Goal: Task Accomplishment & Management: Manage account settings

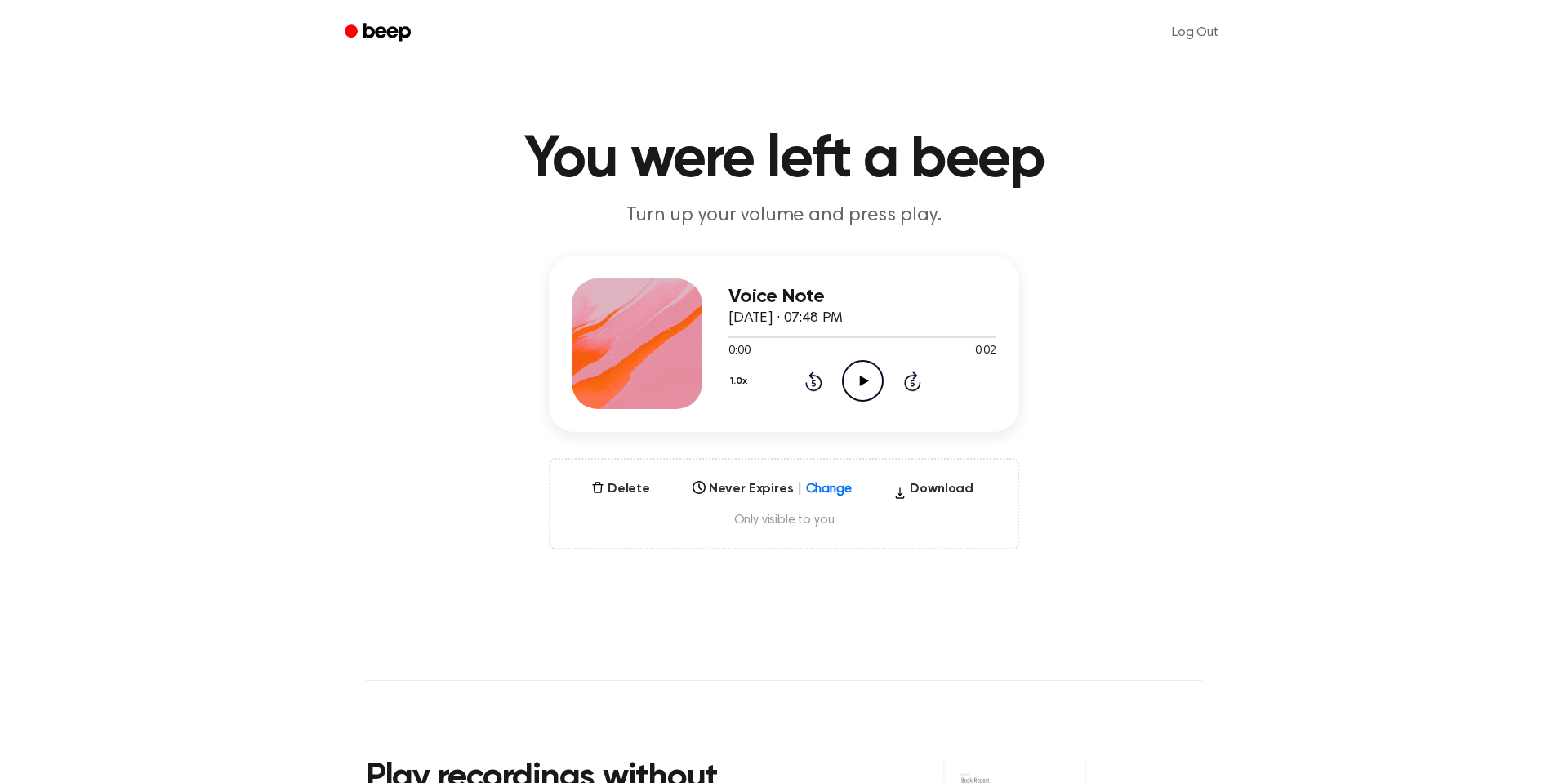
click at [375, 14] on div "Log Out" at bounding box center [784, 32] width 901 height 65
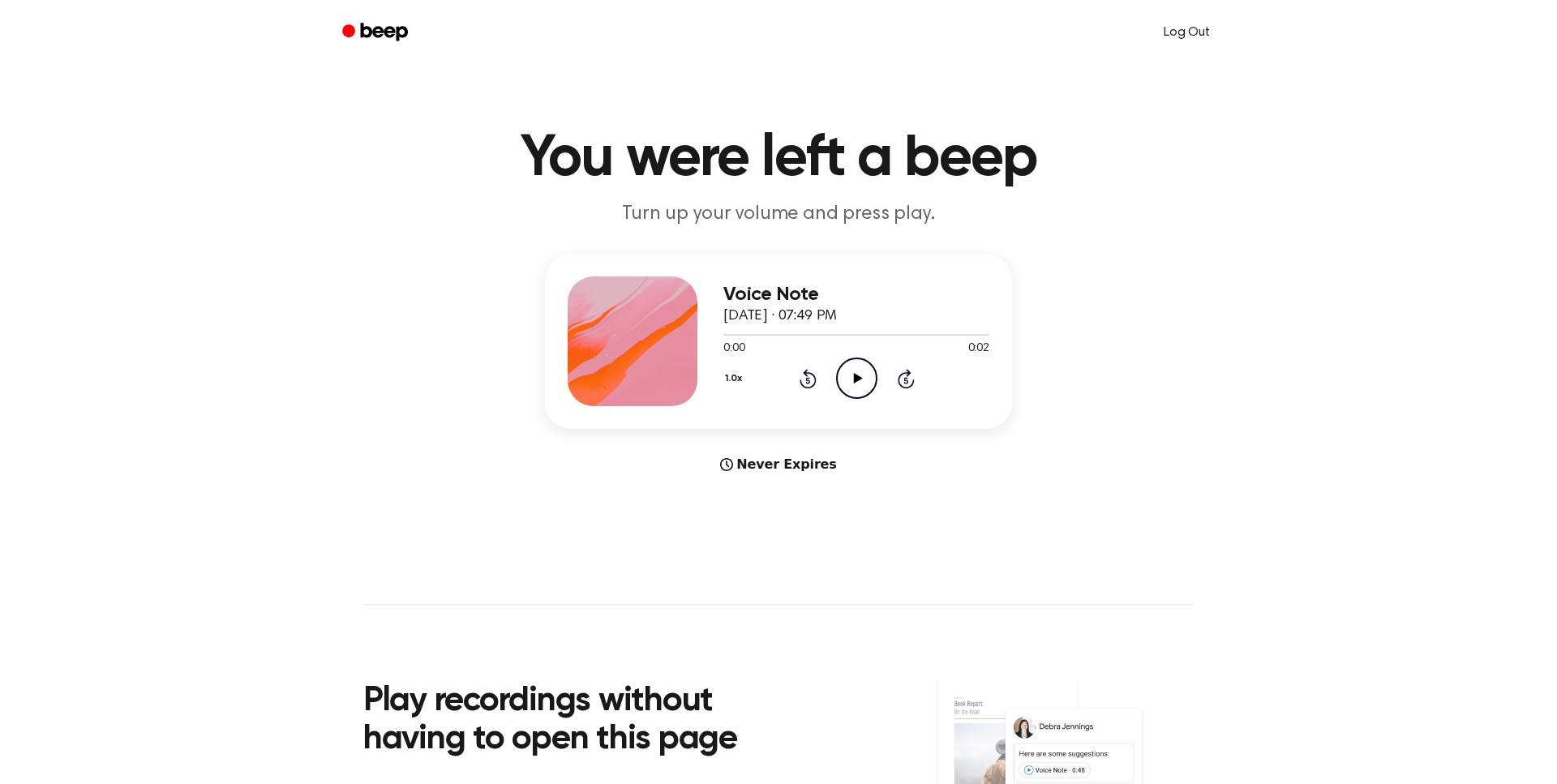
click at [1206, 39] on link "Log Out" at bounding box center [1186, 33] width 79 height 39
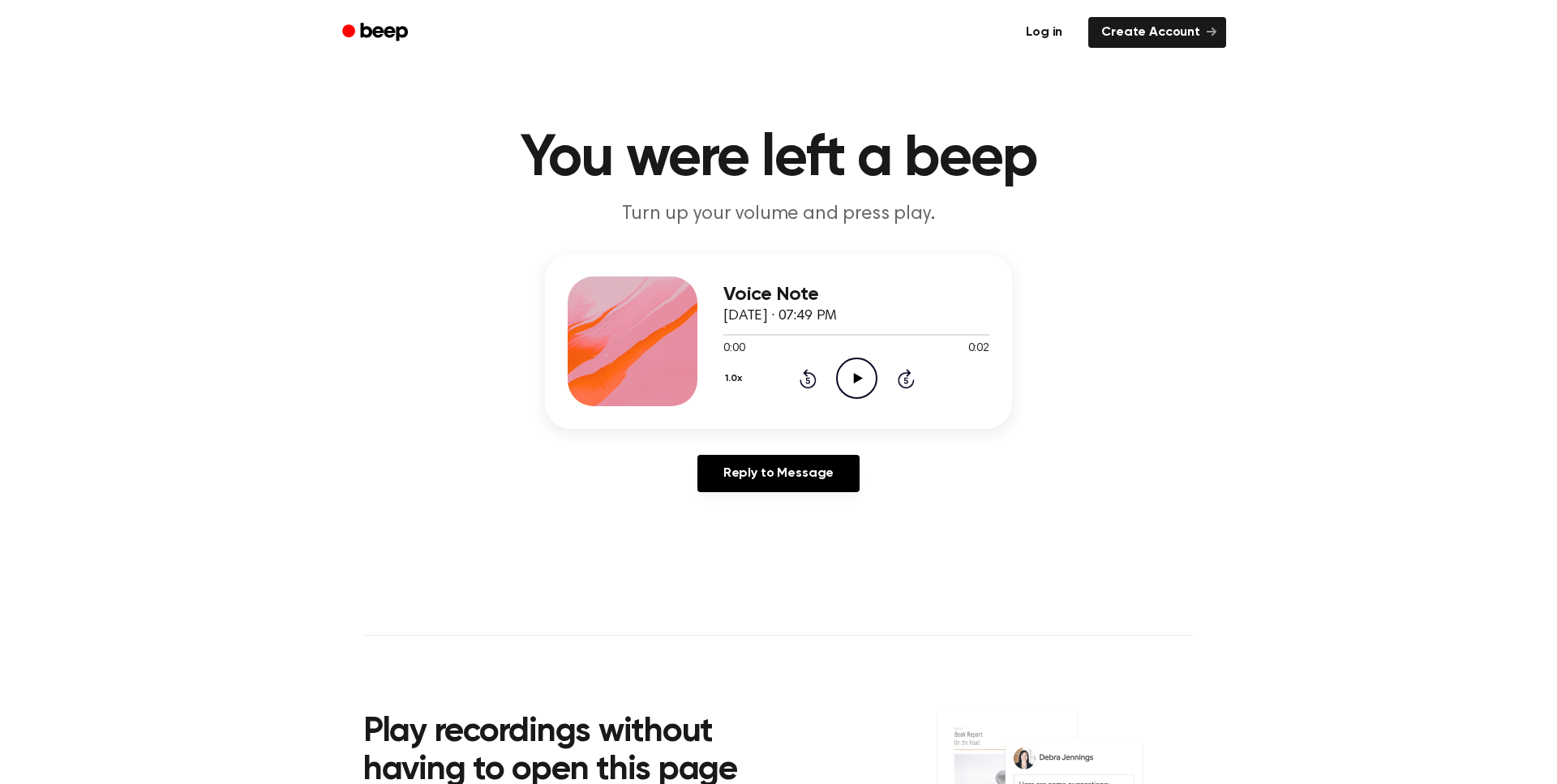
click at [1057, 31] on link "Log in" at bounding box center [1044, 33] width 69 height 37
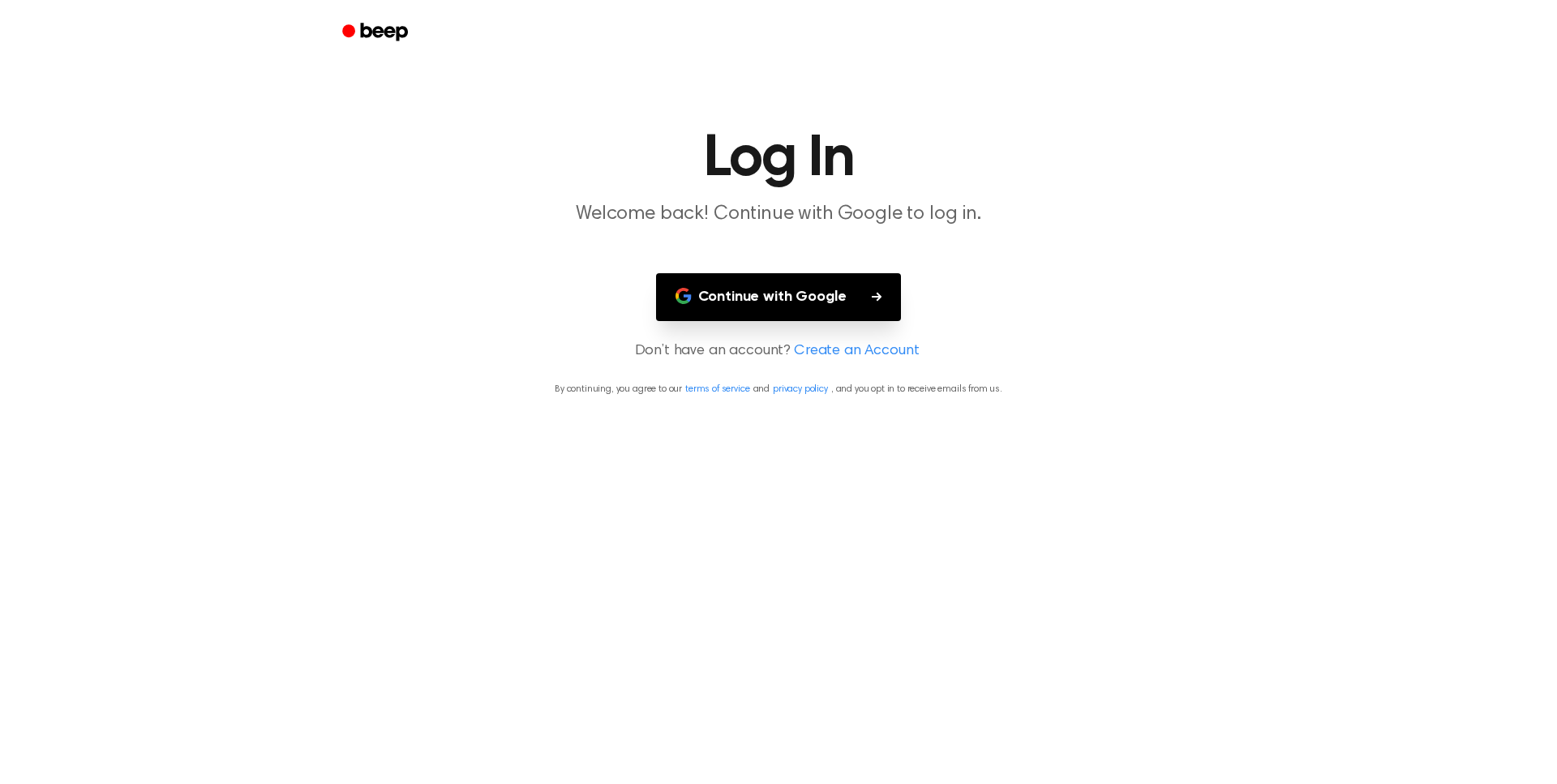
click at [843, 291] on button "Continue with Google" at bounding box center [778, 297] width 246 height 48
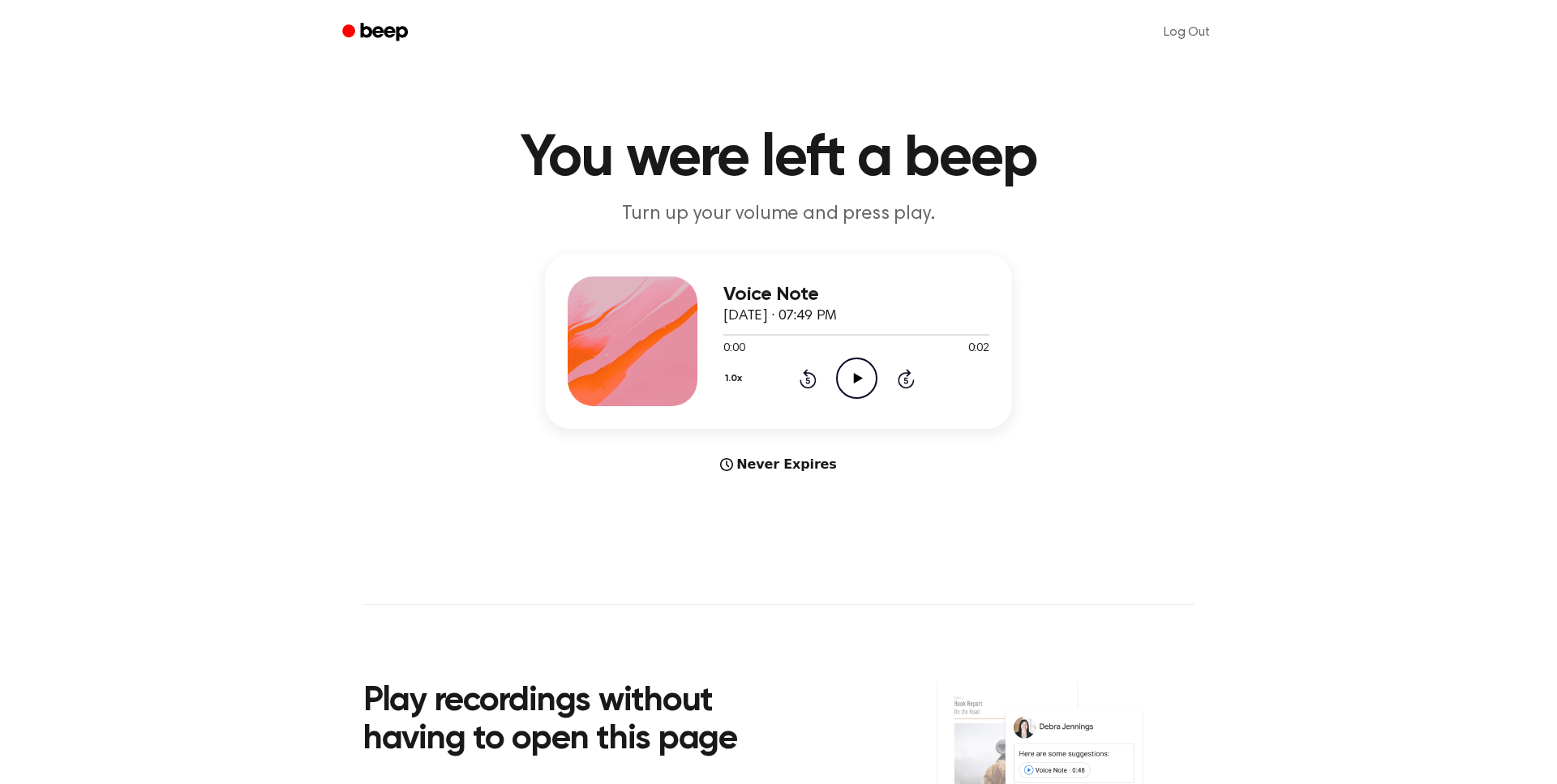
click at [493, 432] on div "Voice Note [DATE] · 07:49 PM 0:00 0:02 Your browser does not support the [objec…" at bounding box center [778, 364] width 1518 height 221
click at [435, 378] on div "Voice Note [DATE] · 07:49 PM 0:00 0:02 Your browser does not support the [objec…" at bounding box center [778, 364] width 1518 height 221
click at [398, 186] on h1 "You were left a beep" at bounding box center [778, 159] width 830 height 59
click at [1176, 35] on link "Log Out" at bounding box center [1186, 33] width 79 height 39
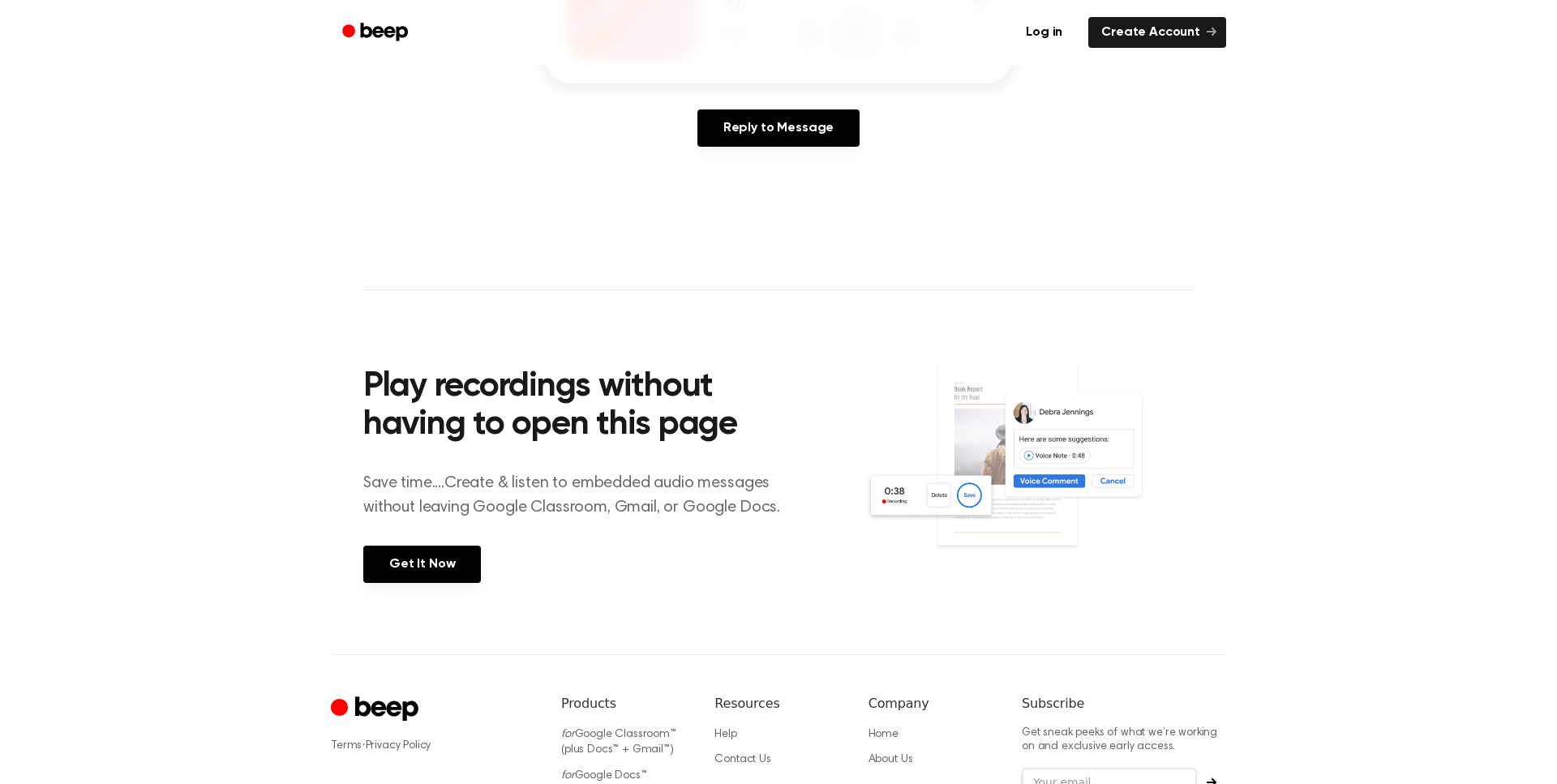
scroll to position [544, 0]
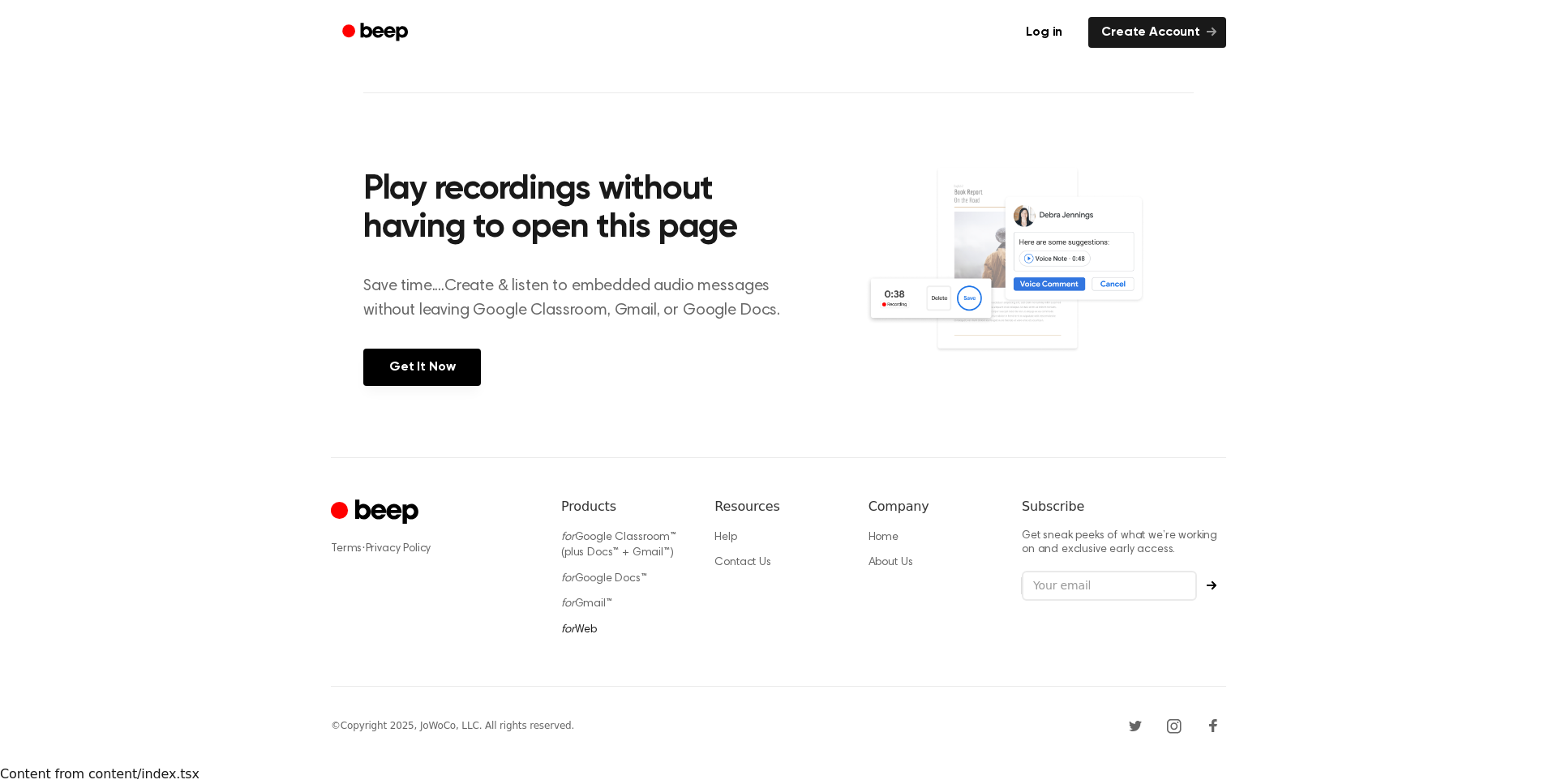
click at [588, 627] on link "for Web" at bounding box center [578, 630] width 35 height 12
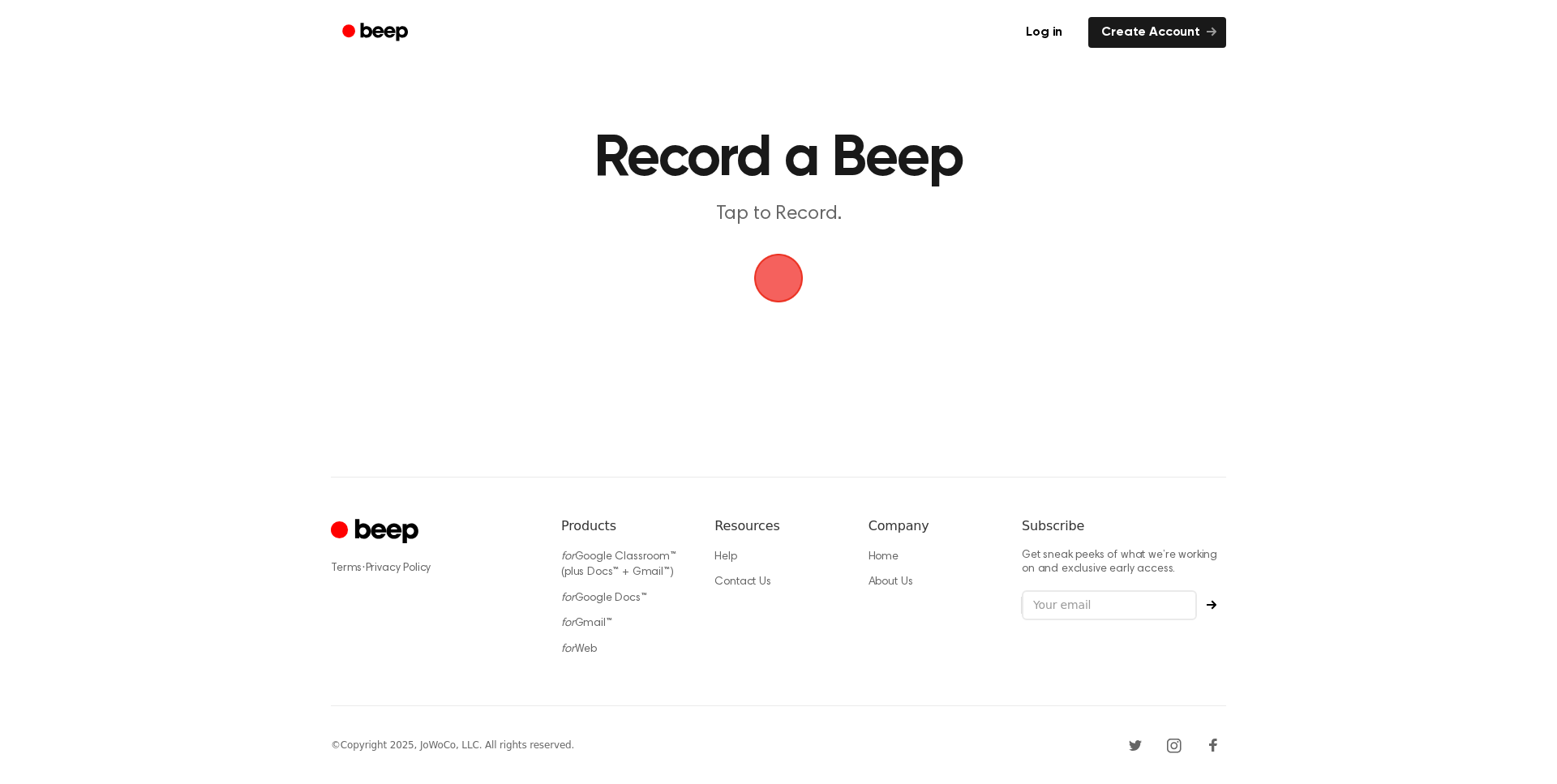
click at [767, 265] on span "button" at bounding box center [778, 278] width 45 height 45
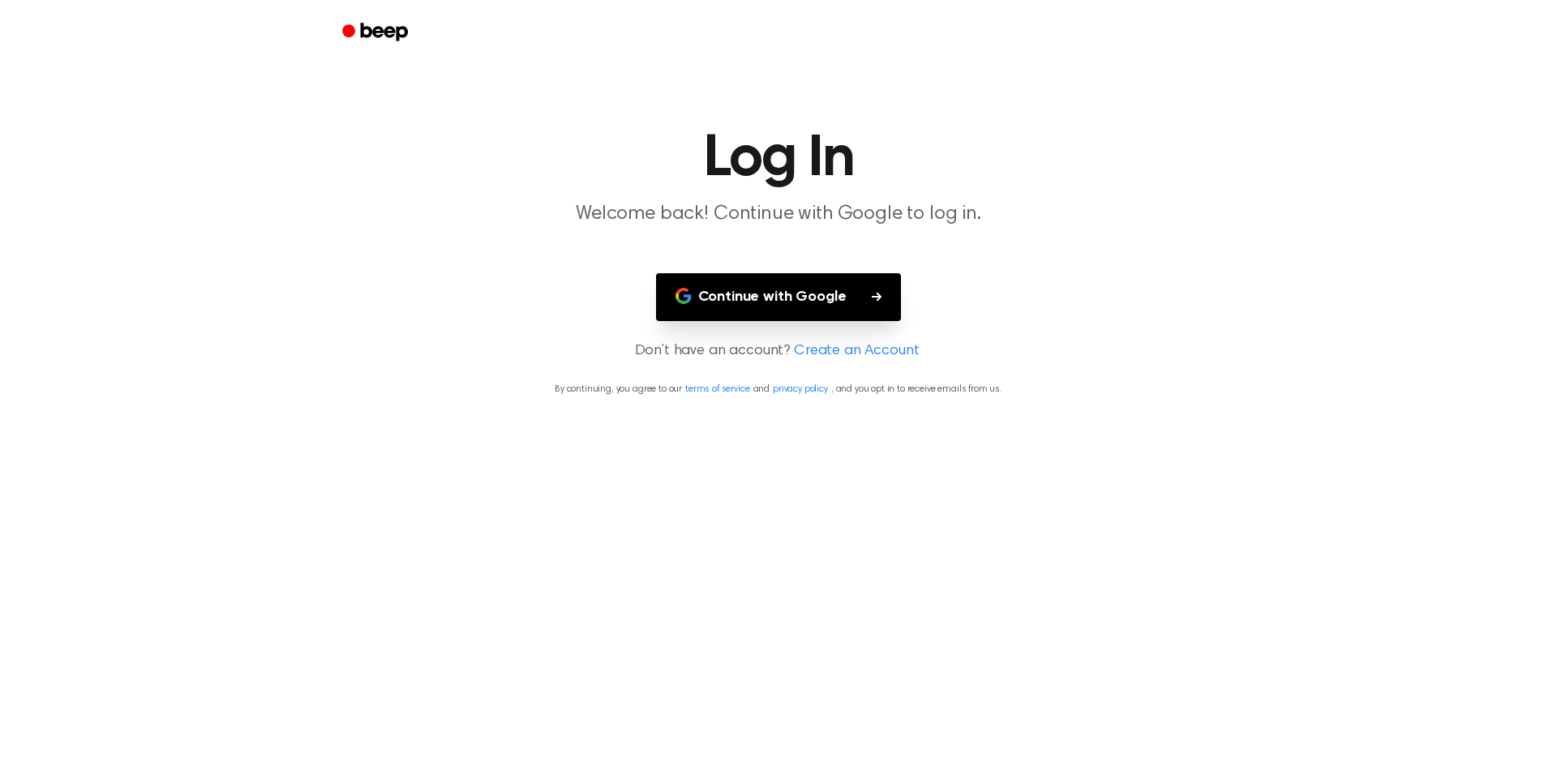
click at [780, 299] on button "Continue with Google" at bounding box center [778, 297] width 246 height 48
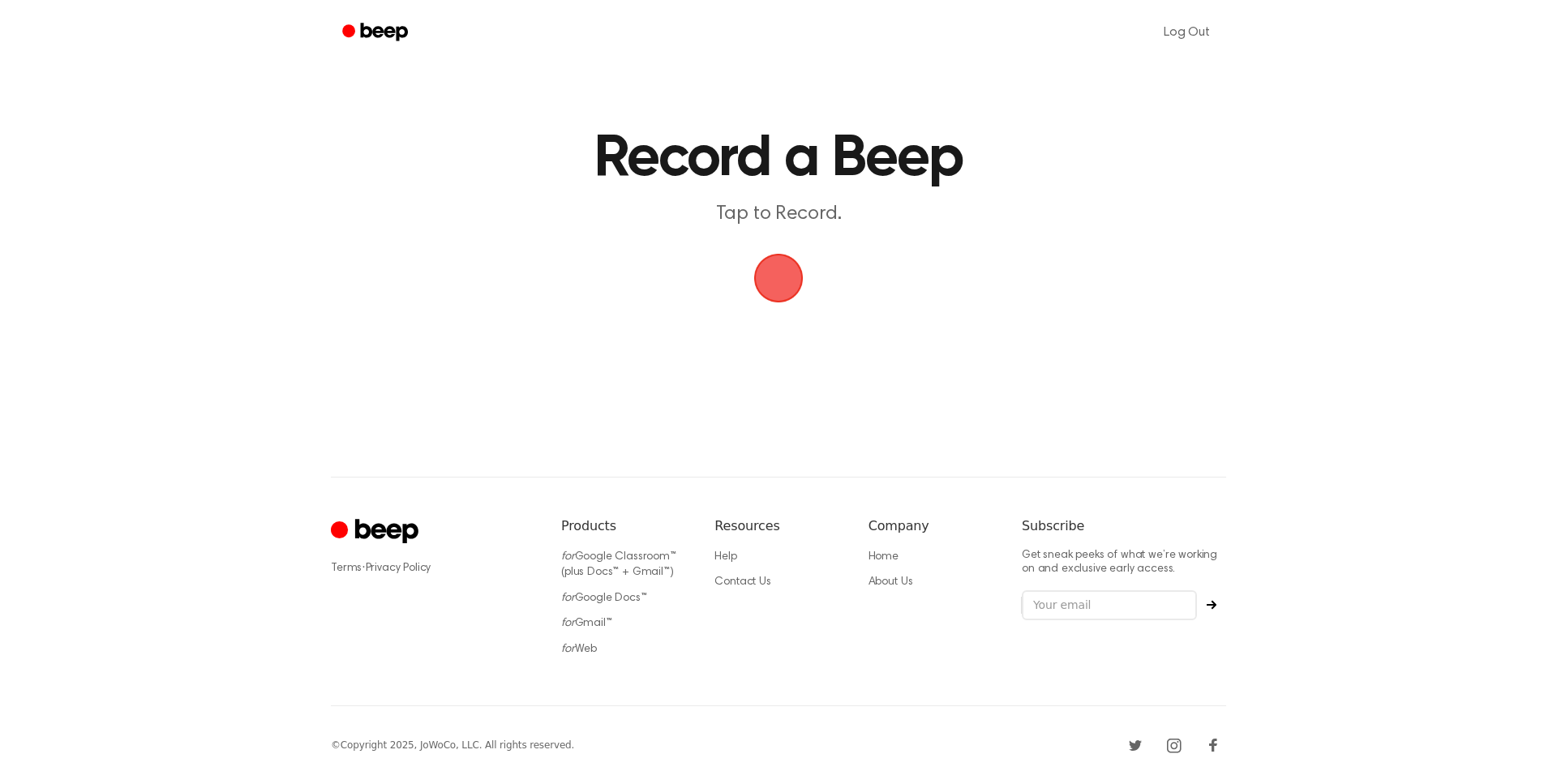
click at [785, 290] on span "button" at bounding box center [778, 278] width 45 height 45
click at [890, 318] on button "Save" at bounding box center [875, 310] width 65 height 65
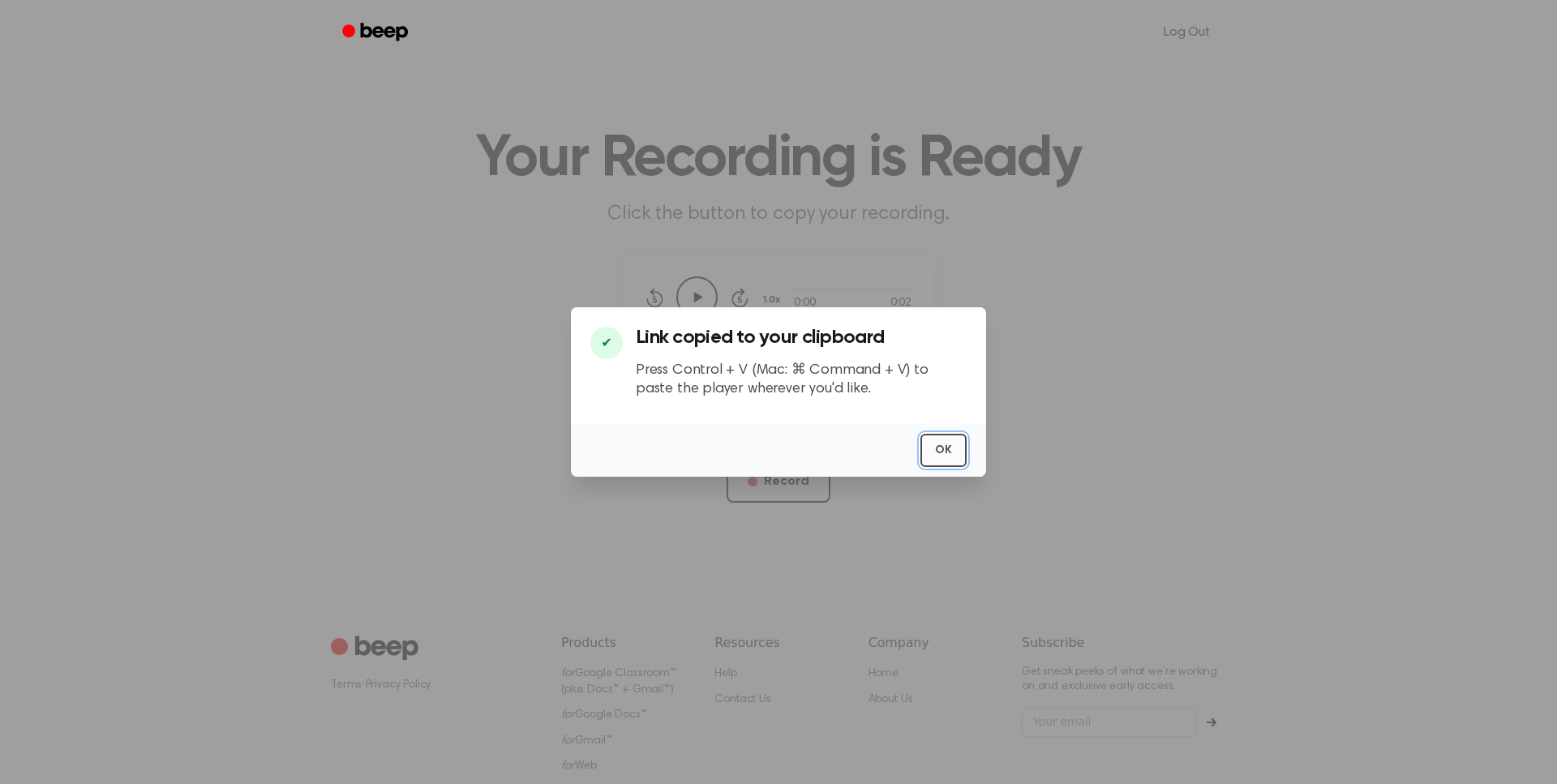
click at [930, 443] on button "OK" at bounding box center [943, 450] width 46 height 33
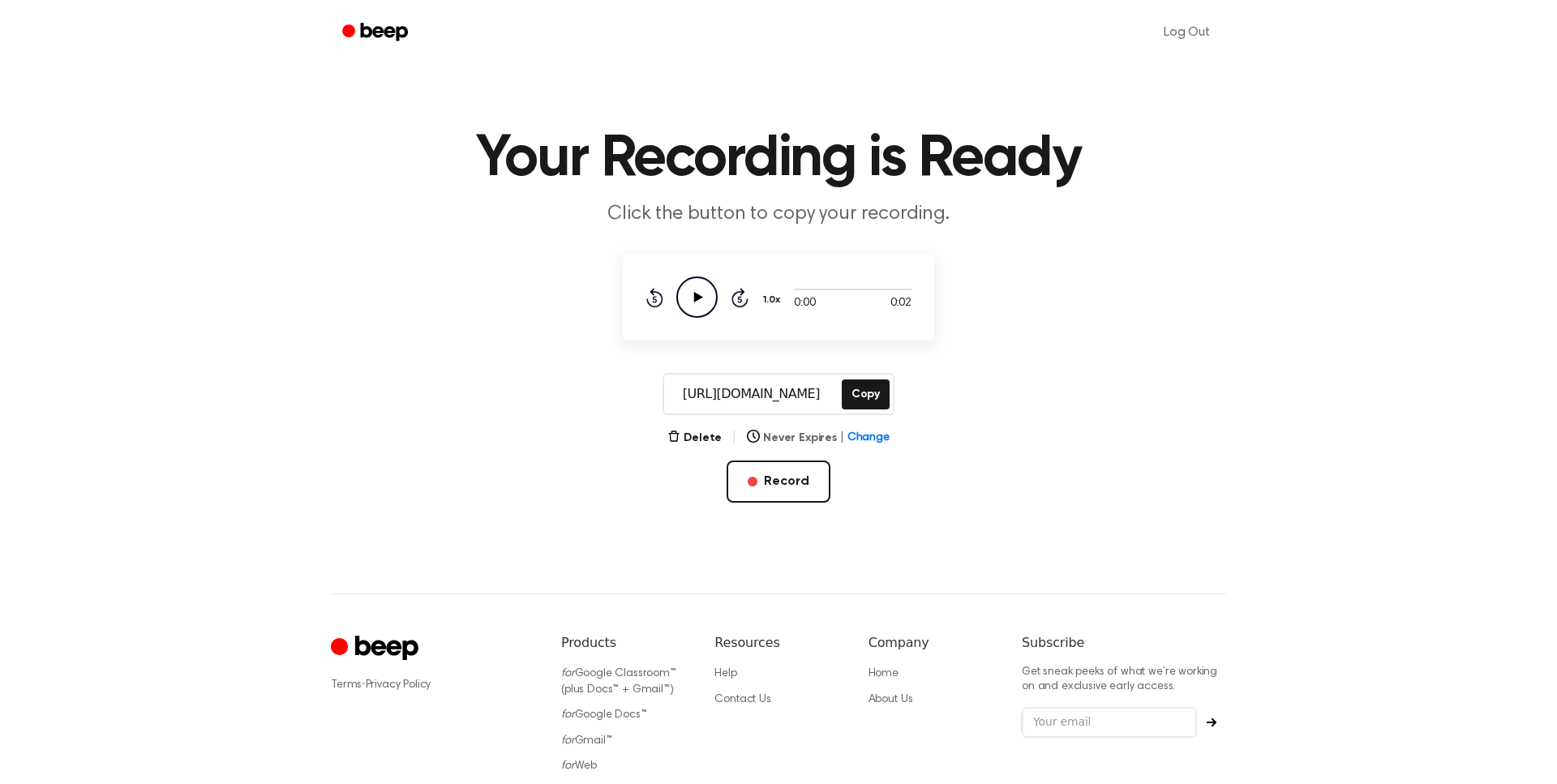
click at [782, 441] on button "Never Expires | Change" at bounding box center [818, 437] width 143 height 17
click at [787, 576] on button "In 1 Week" at bounding box center [818, 573] width 141 height 30
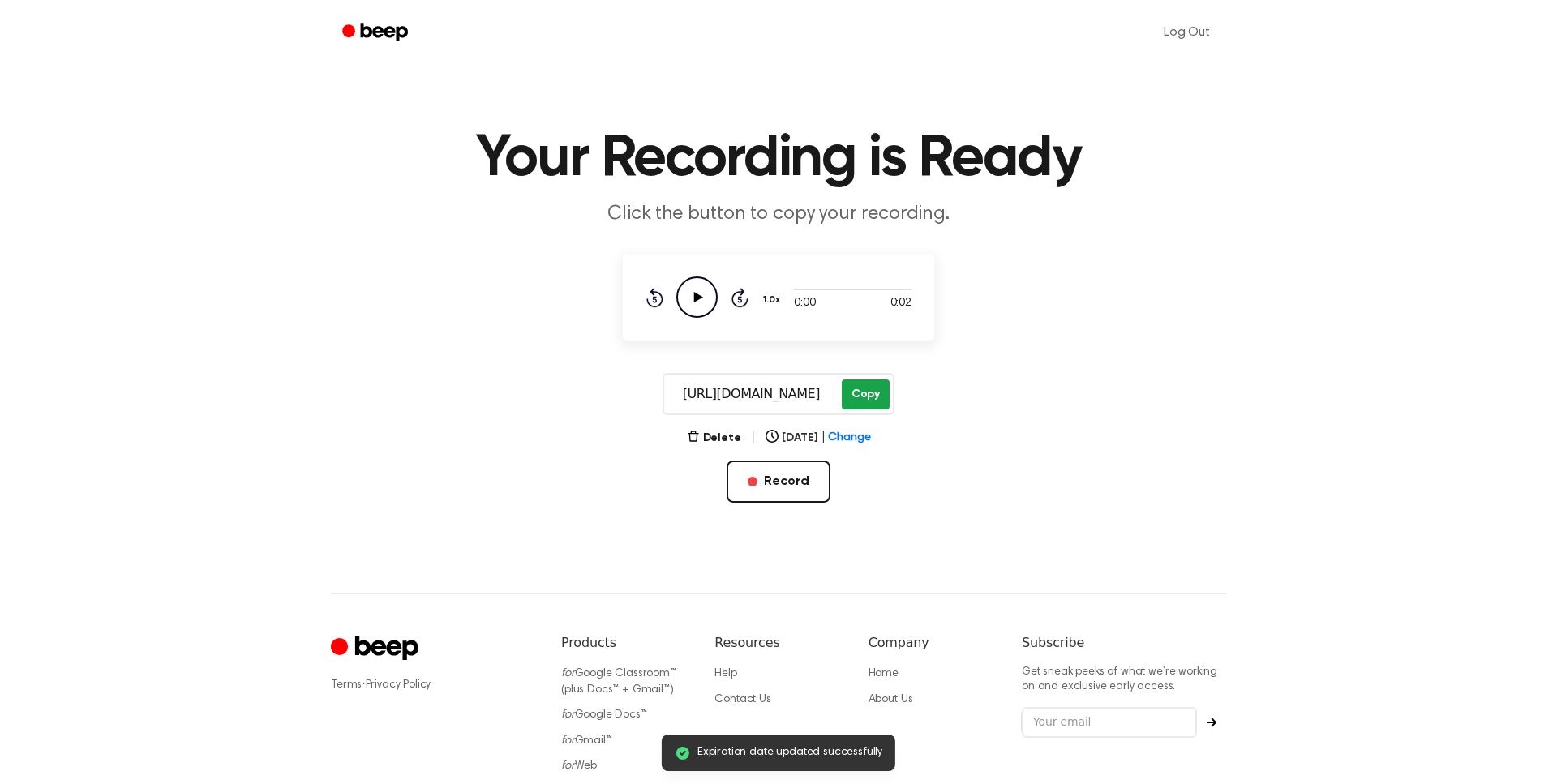
click at [861, 394] on button "Copy" at bounding box center [866, 395] width 48 height 30
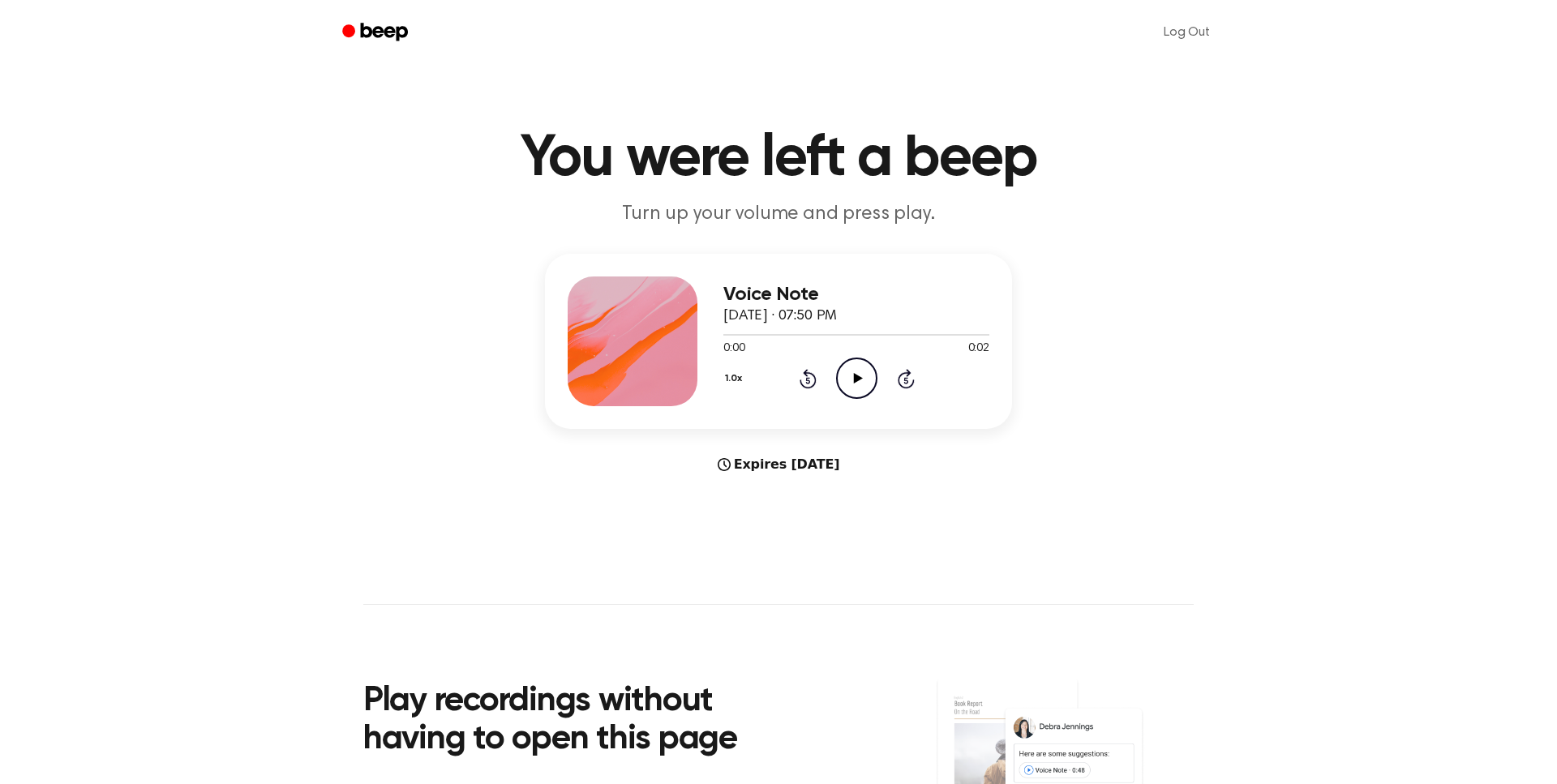
click at [767, 464] on div "Expires [DATE]" at bounding box center [778, 465] width 467 height 20
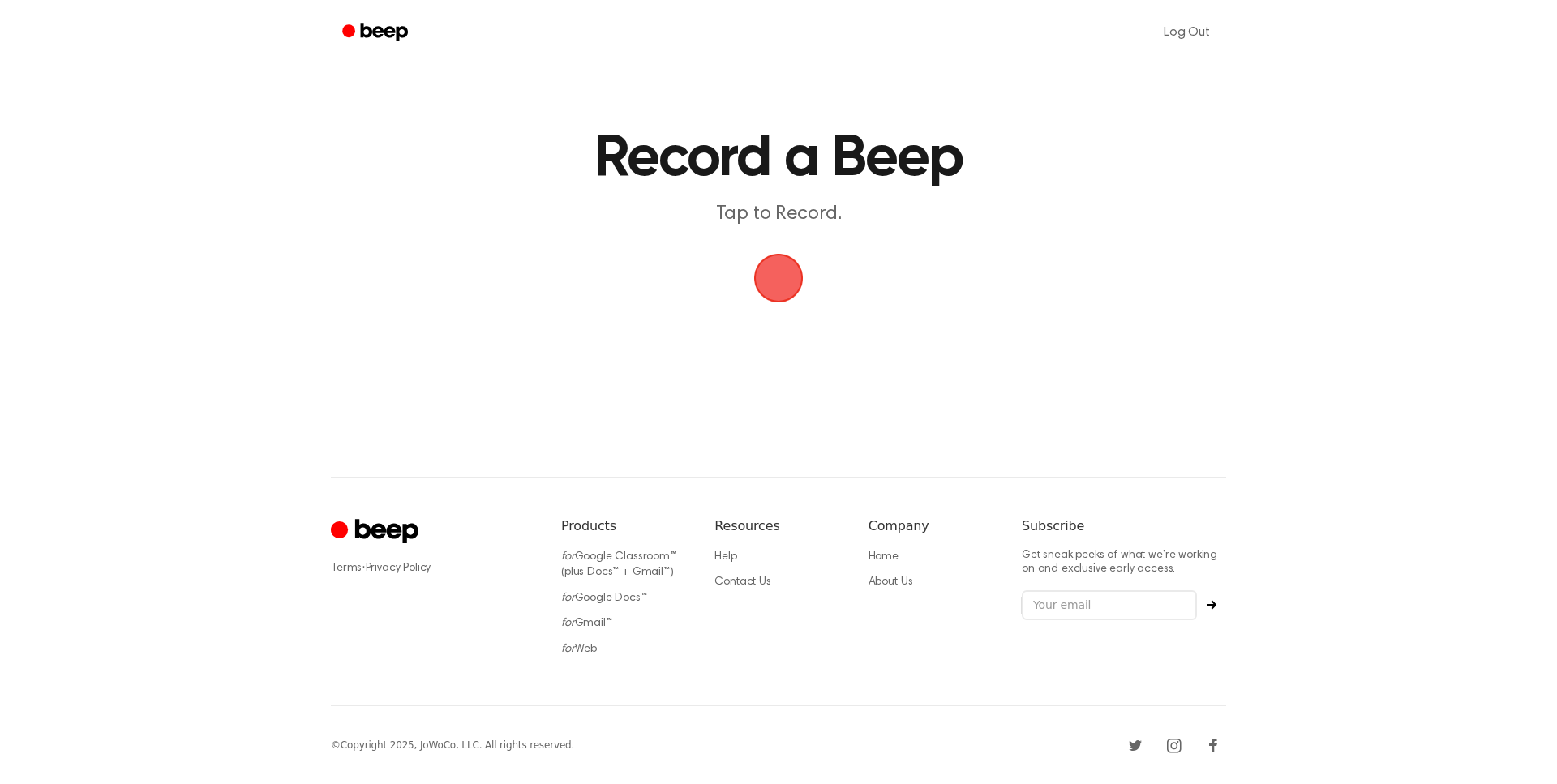
click at [790, 266] on span "button" at bounding box center [778, 278] width 65 height 65
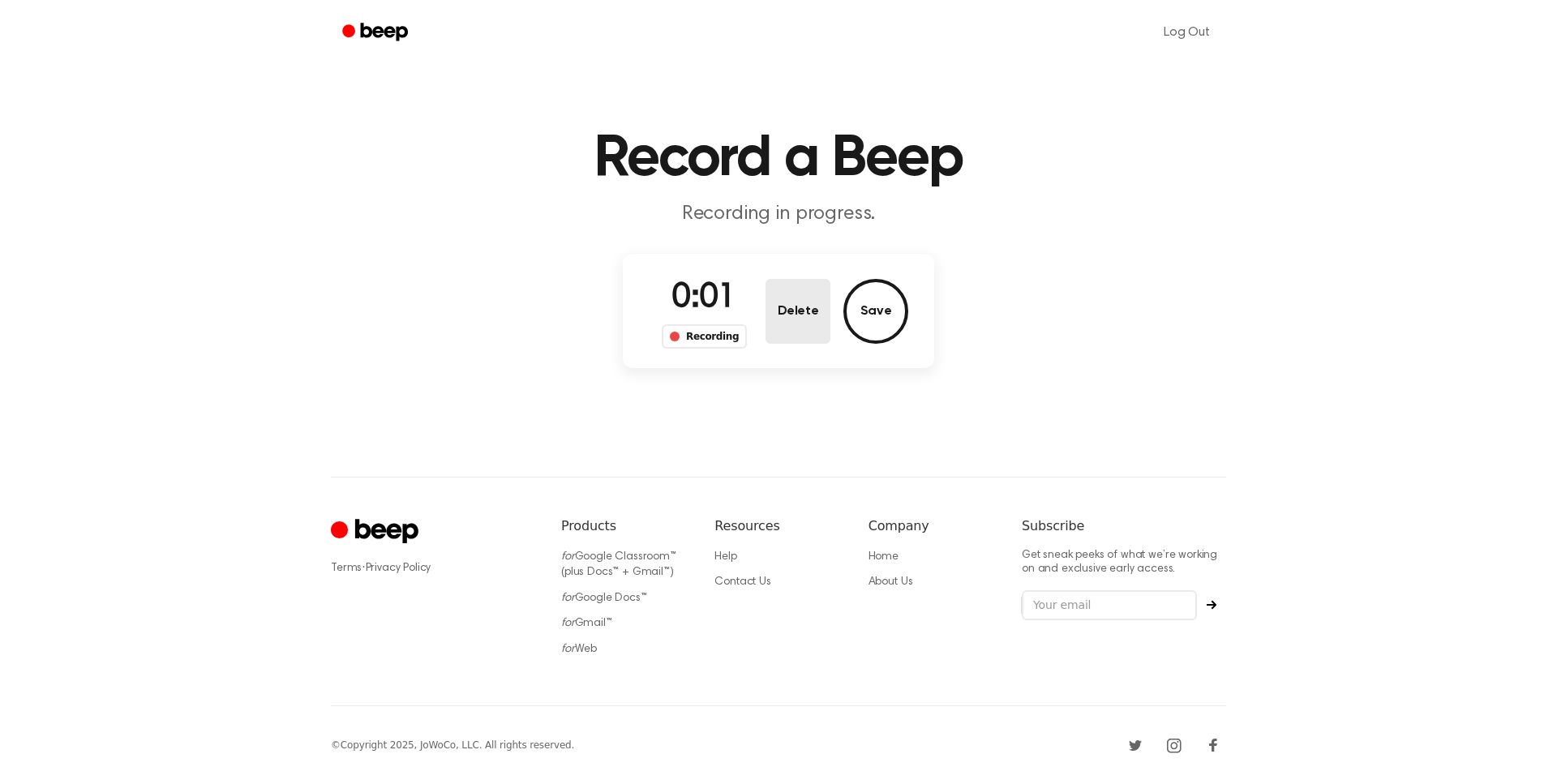
click at [769, 310] on button "Delete" at bounding box center [798, 310] width 65 height 65
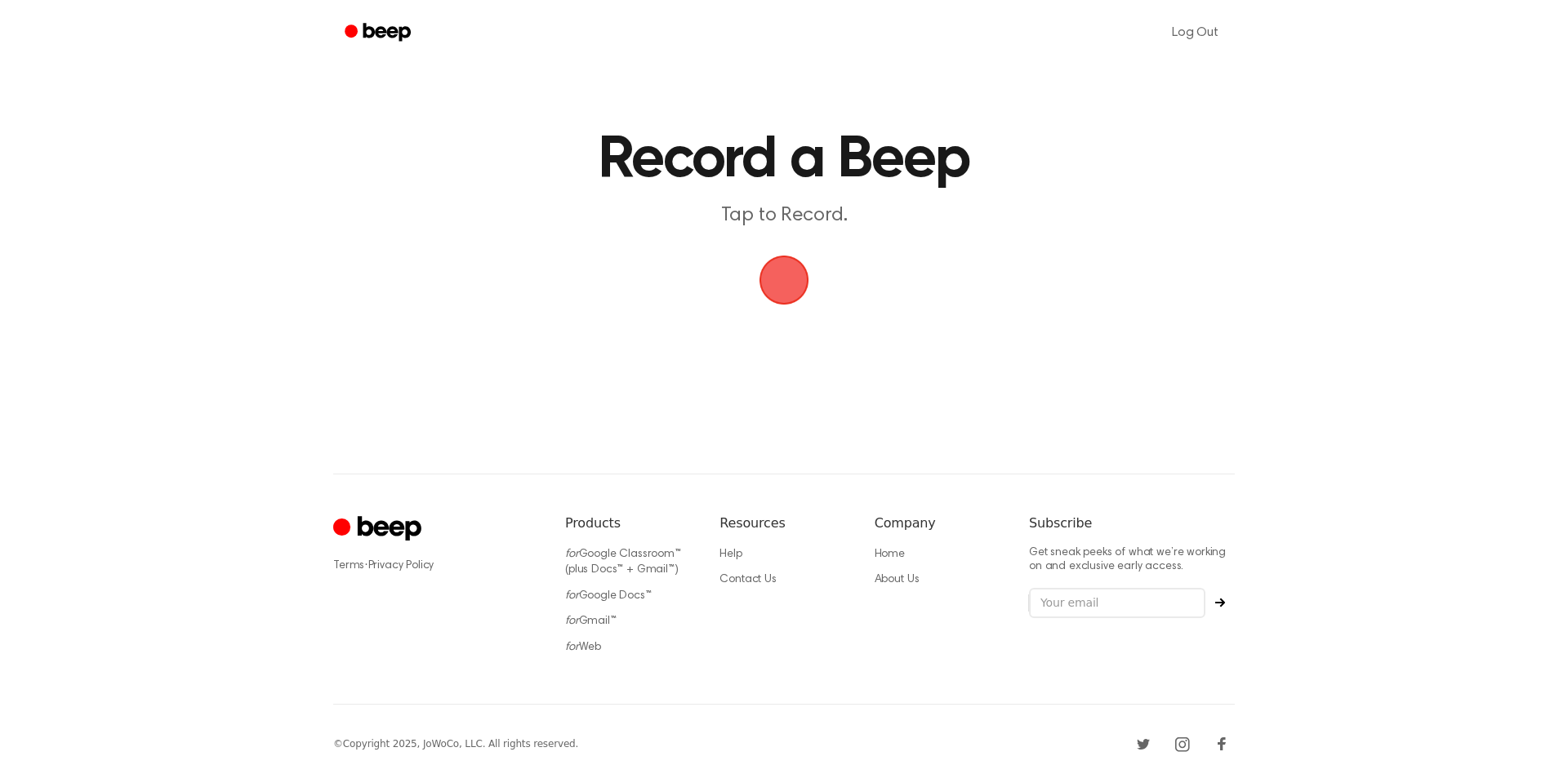
click at [804, 299] on span "button" at bounding box center [784, 281] width 61 height 61
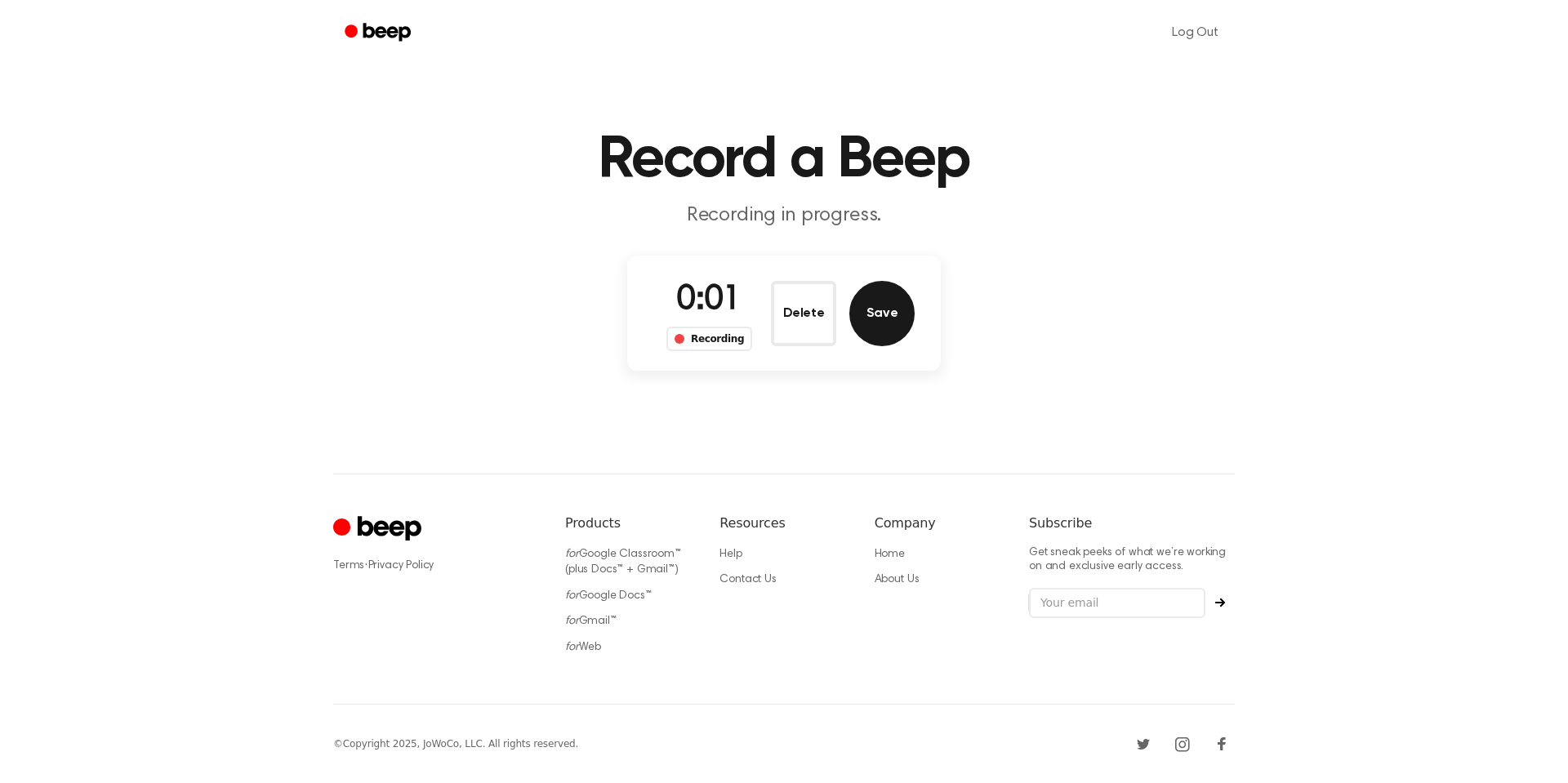
click at [891, 318] on button "Save" at bounding box center [881, 313] width 65 height 65
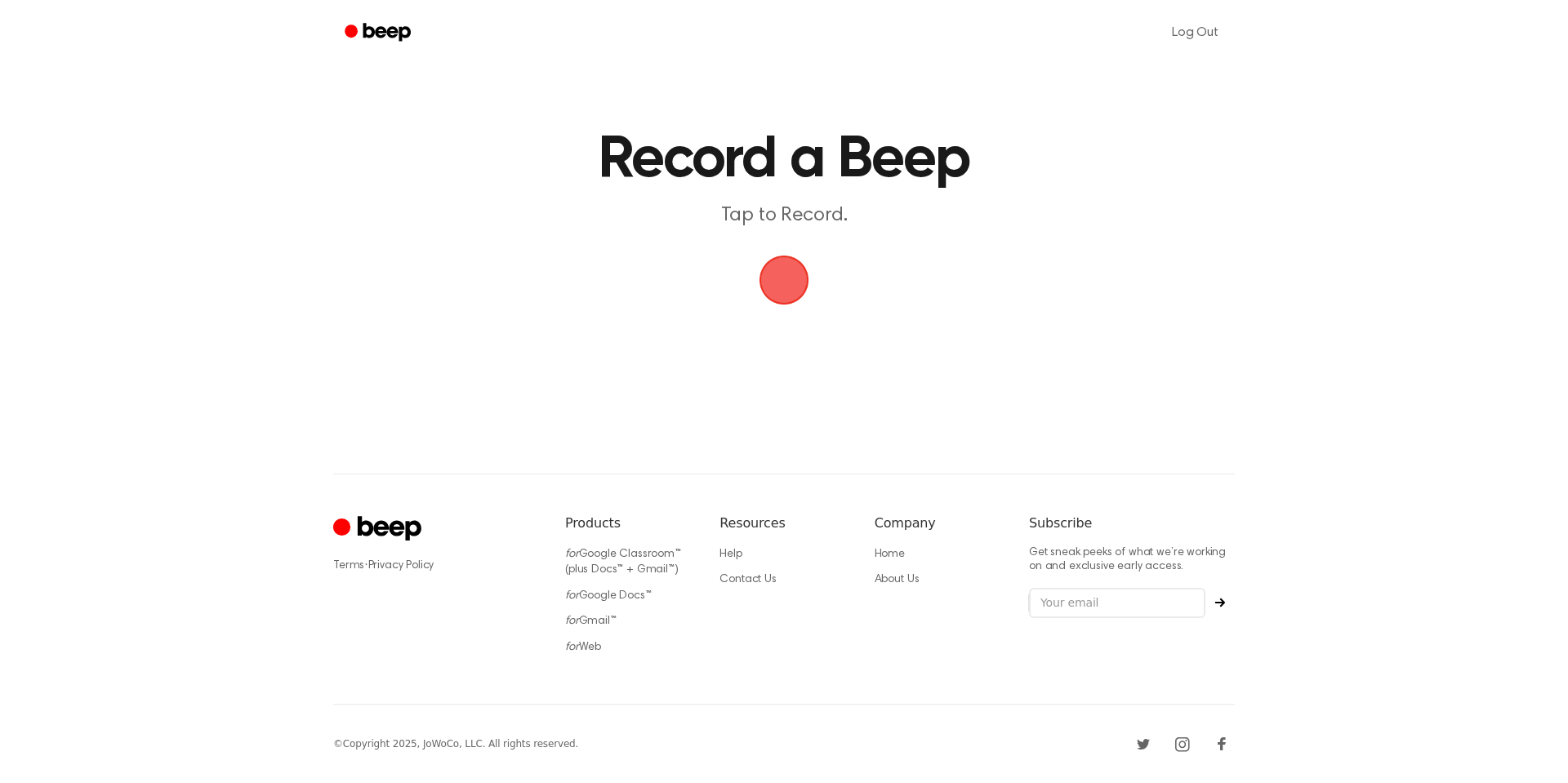
click at [768, 289] on span "button" at bounding box center [784, 280] width 53 height 53
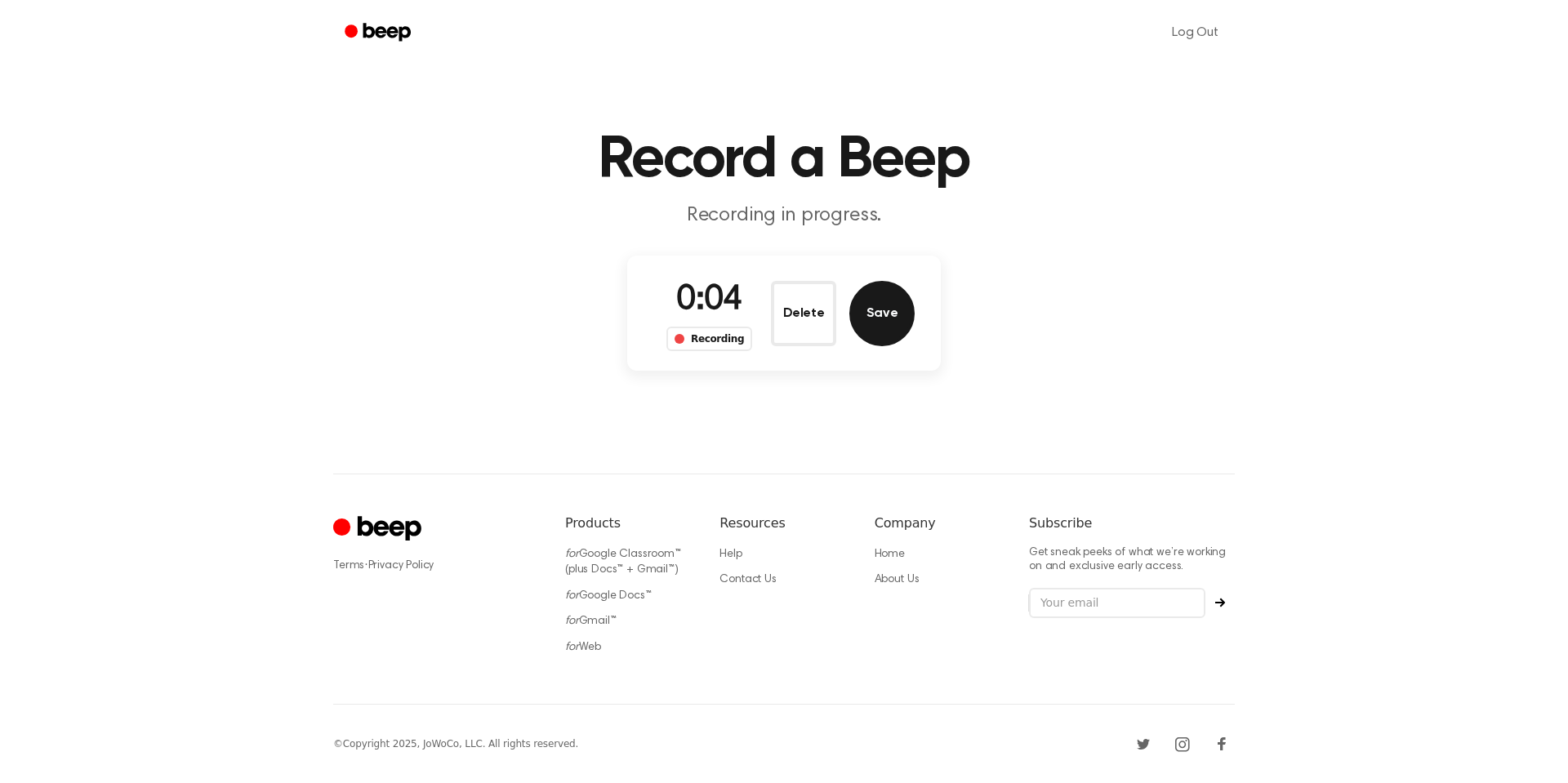
click at [891, 316] on button "Save" at bounding box center [881, 313] width 65 height 65
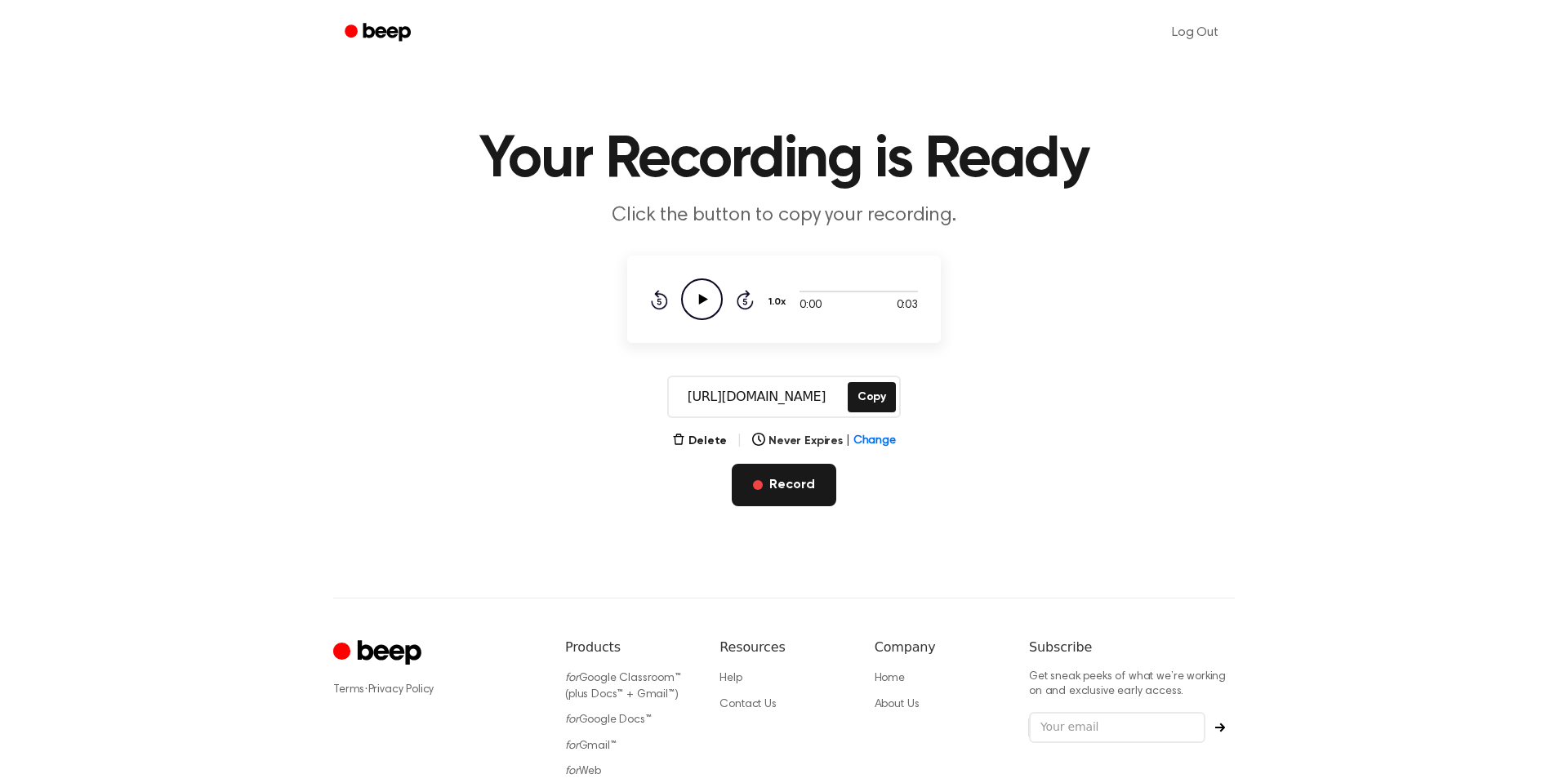
click at [758, 486] on span "button" at bounding box center [758, 484] width 10 height 10
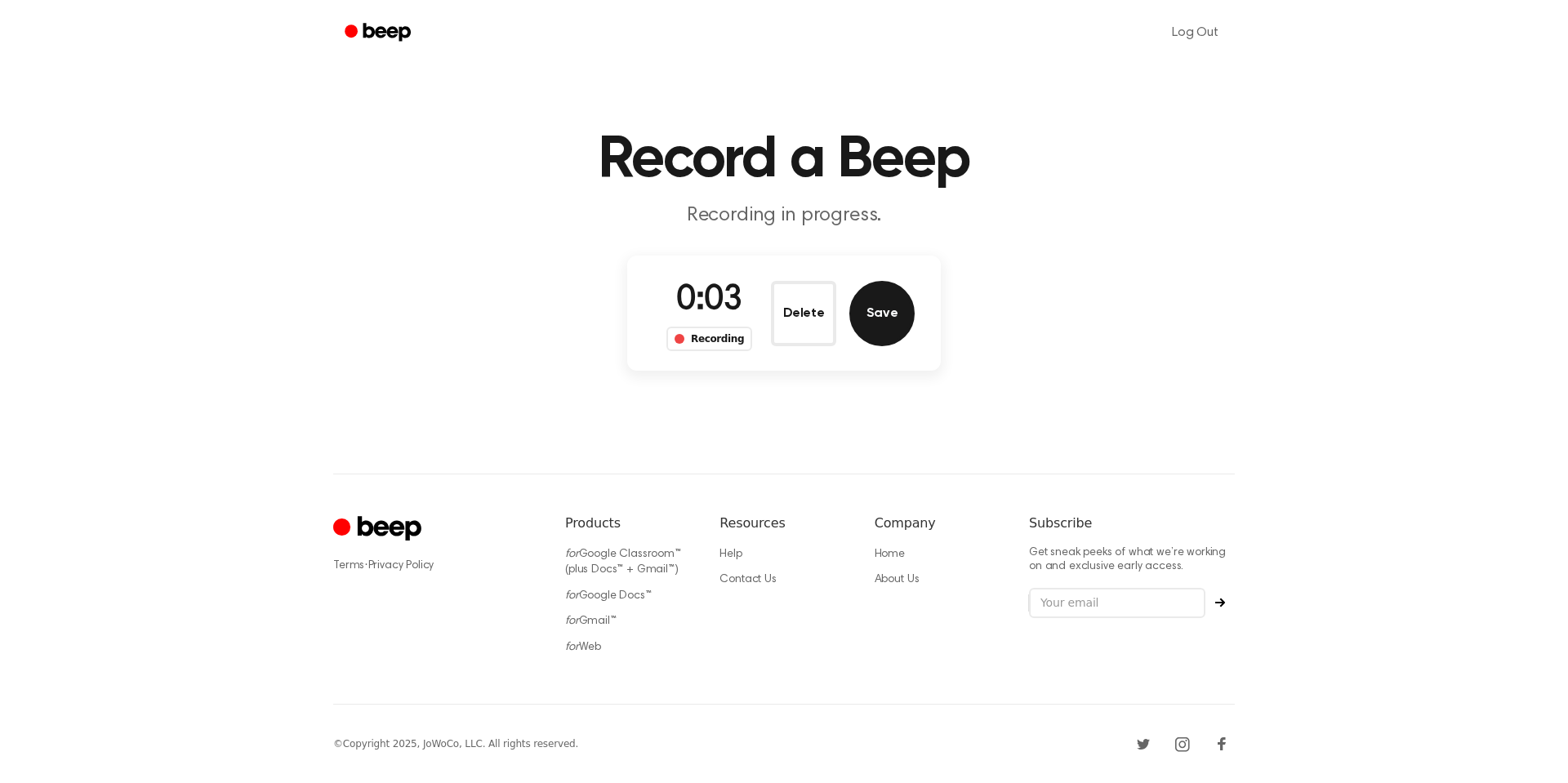
click at [899, 317] on button "Save" at bounding box center [881, 313] width 65 height 65
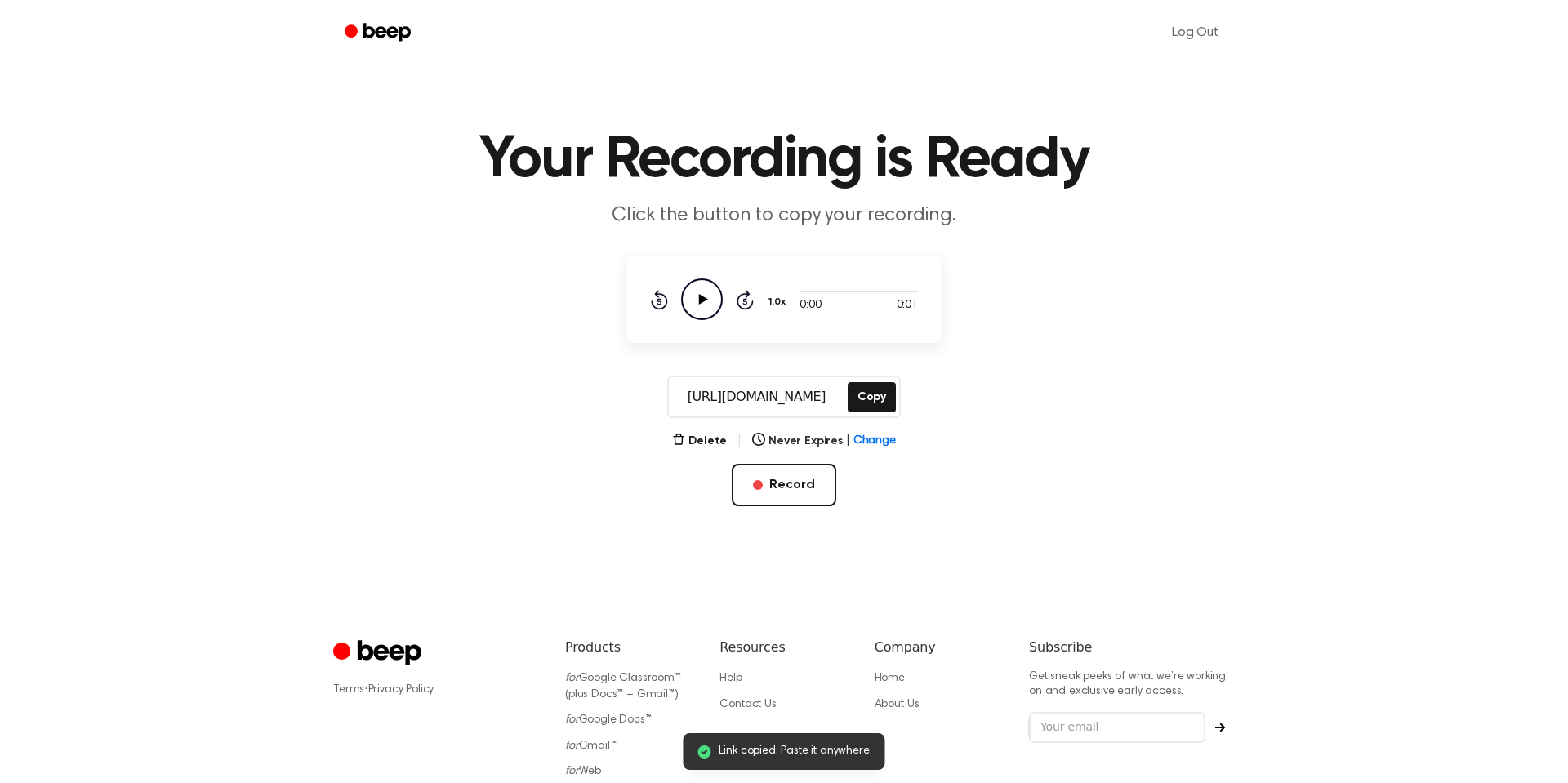
click at [847, 403] on div "https://beep.audio/2msbzCg Copy" at bounding box center [784, 397] width 233 height 43
click at [869, 403] on button "Copy" at bounding box center [872, 398] width 48 height 30
click at [853, 437] on span "Change" at bounding box center [875, 441] width 43 height 17
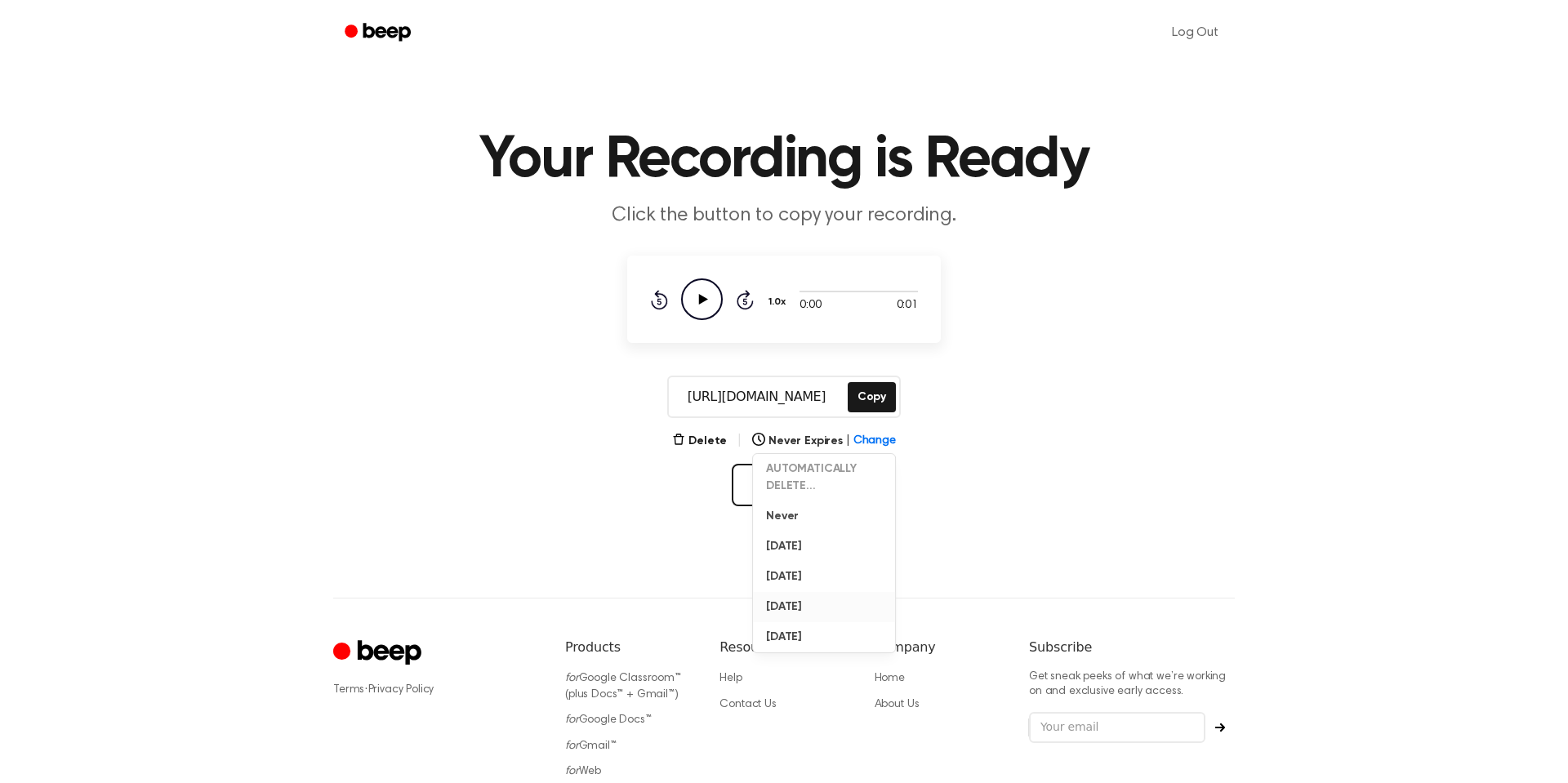
click at [794, 594] on button "In 6 Months" at bounding box center [824, 608] width 142 height 30
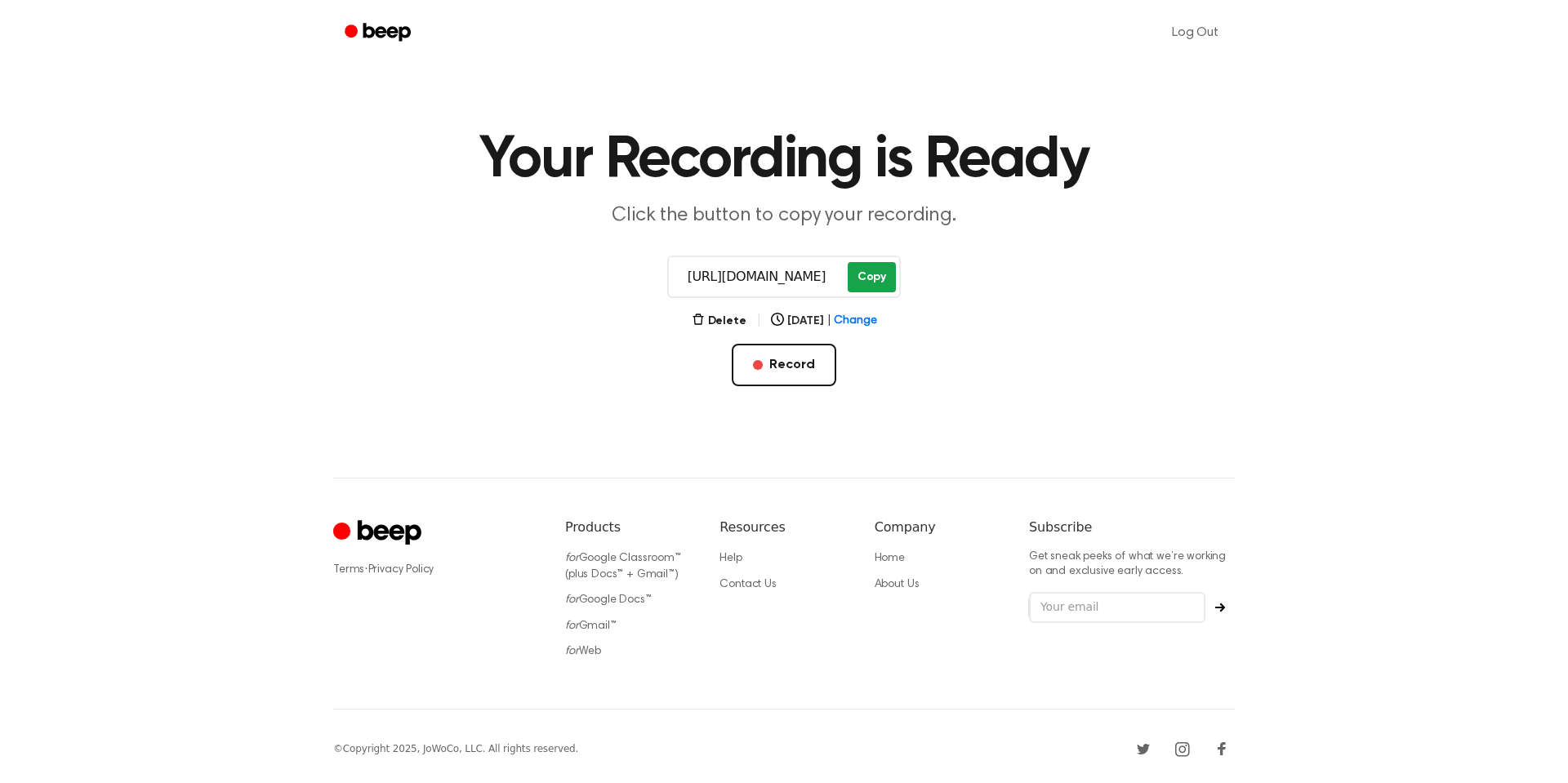
click at [869, 283] on button "Copy" at bounding box center [872, 277] width 48 height 30
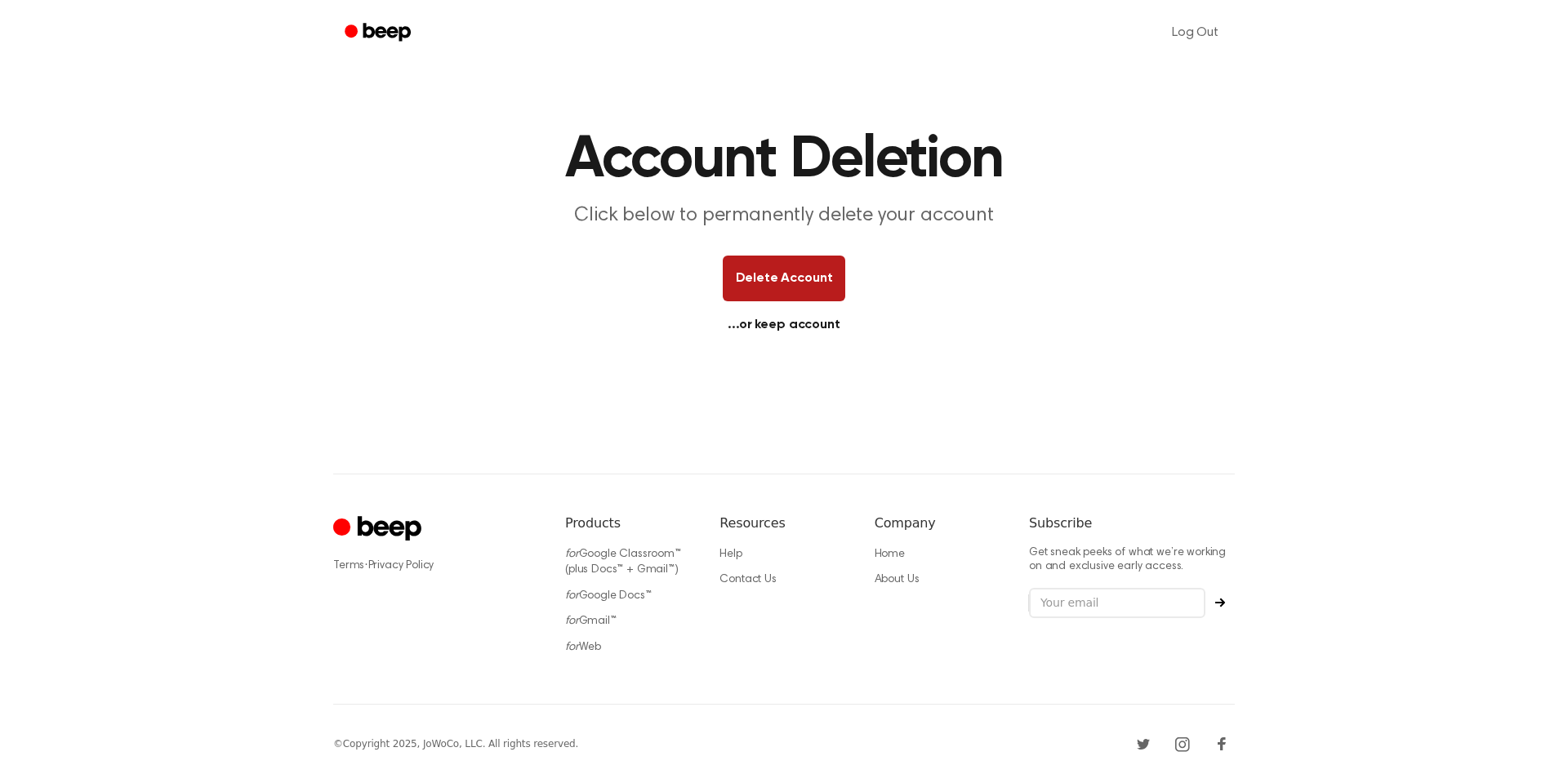
click at [794, 296] on button "Delete Account" at bounding box center [784, 278] width 123 height 46
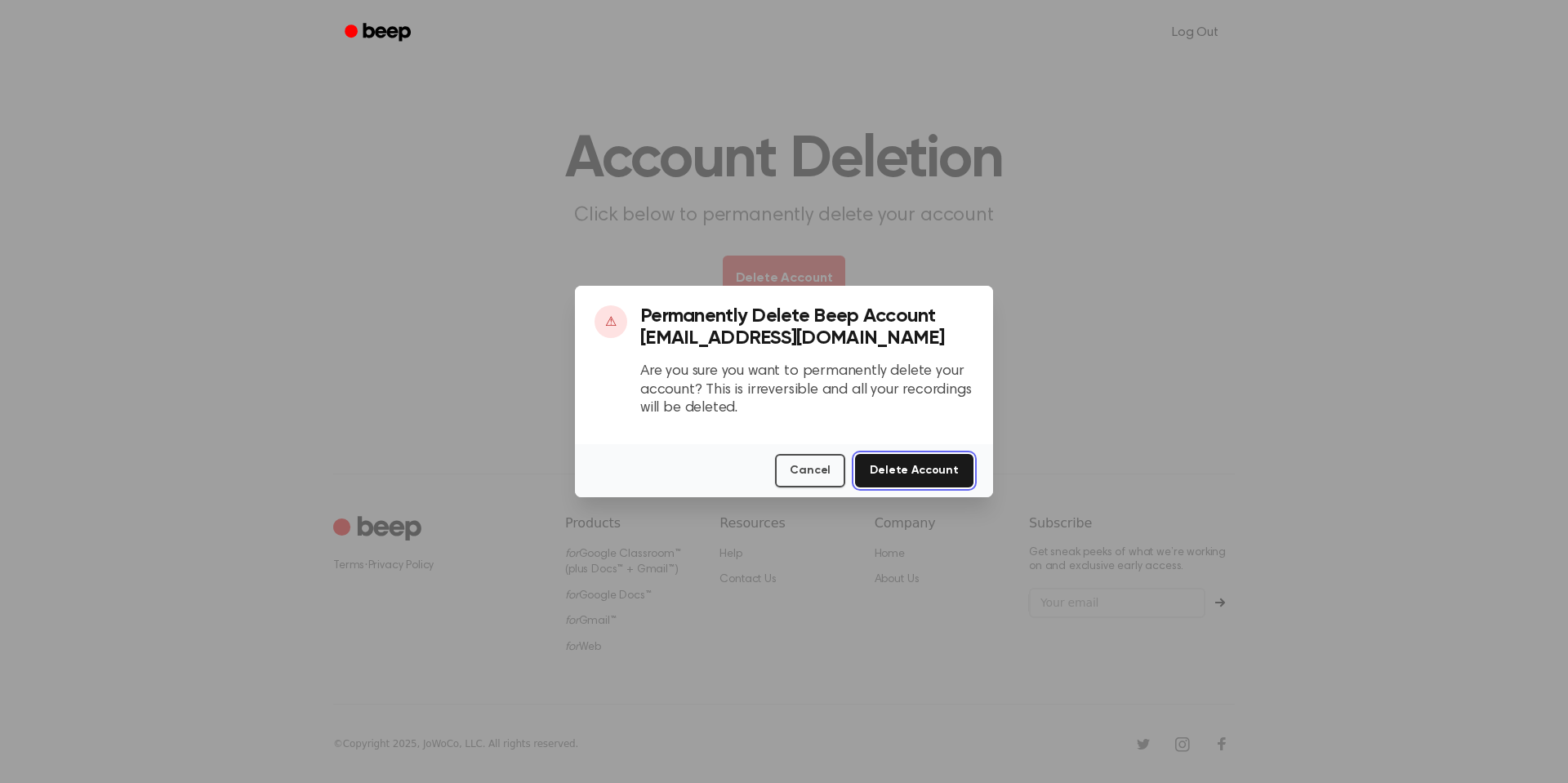
click at [912, 470] on button "Delete Account" at bounding box center [914, 470] width 119 height 33
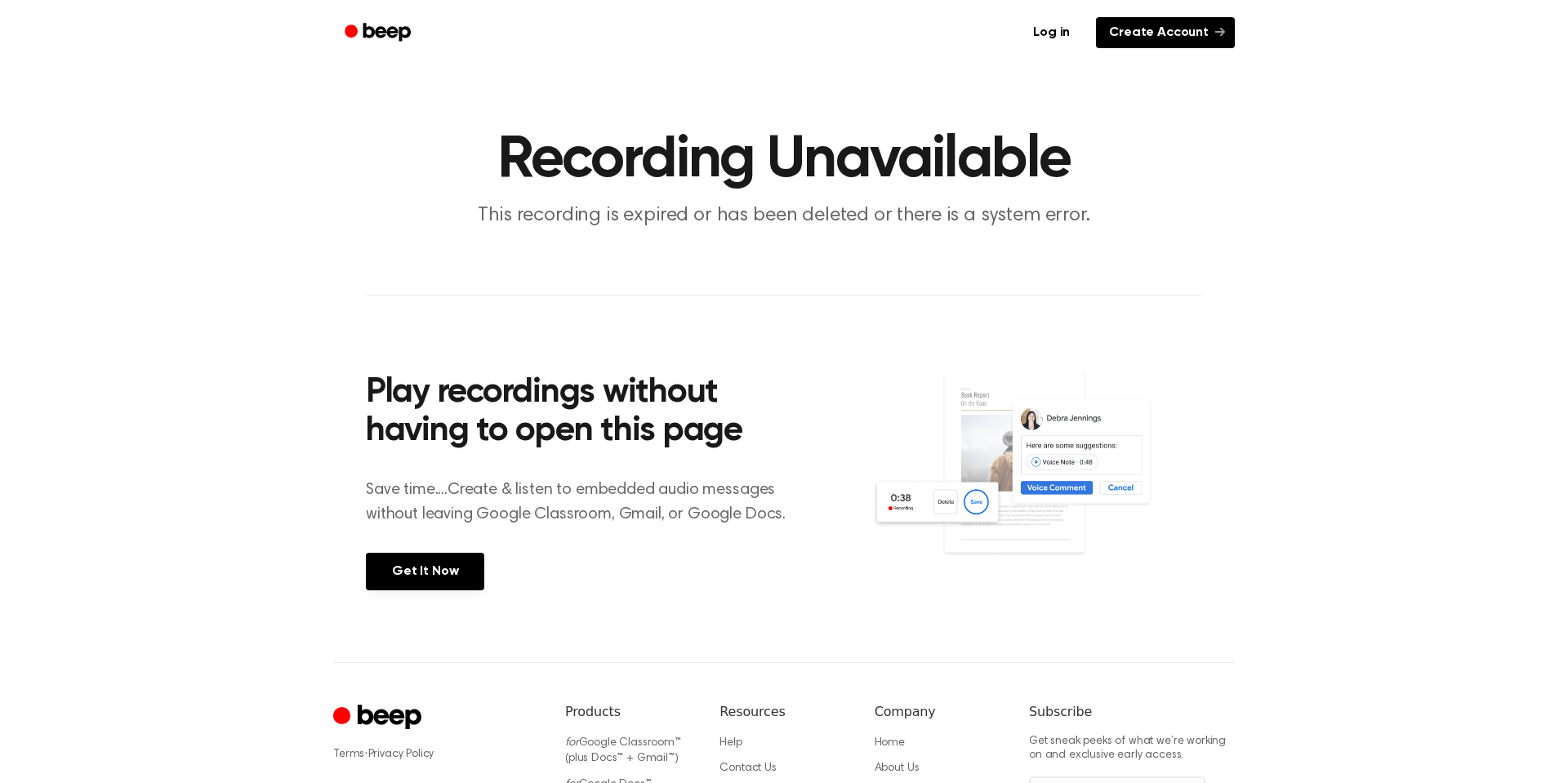
click at [1148, 24] on link "Create Account" at bounding box center [1164, 32] width 138 height 31
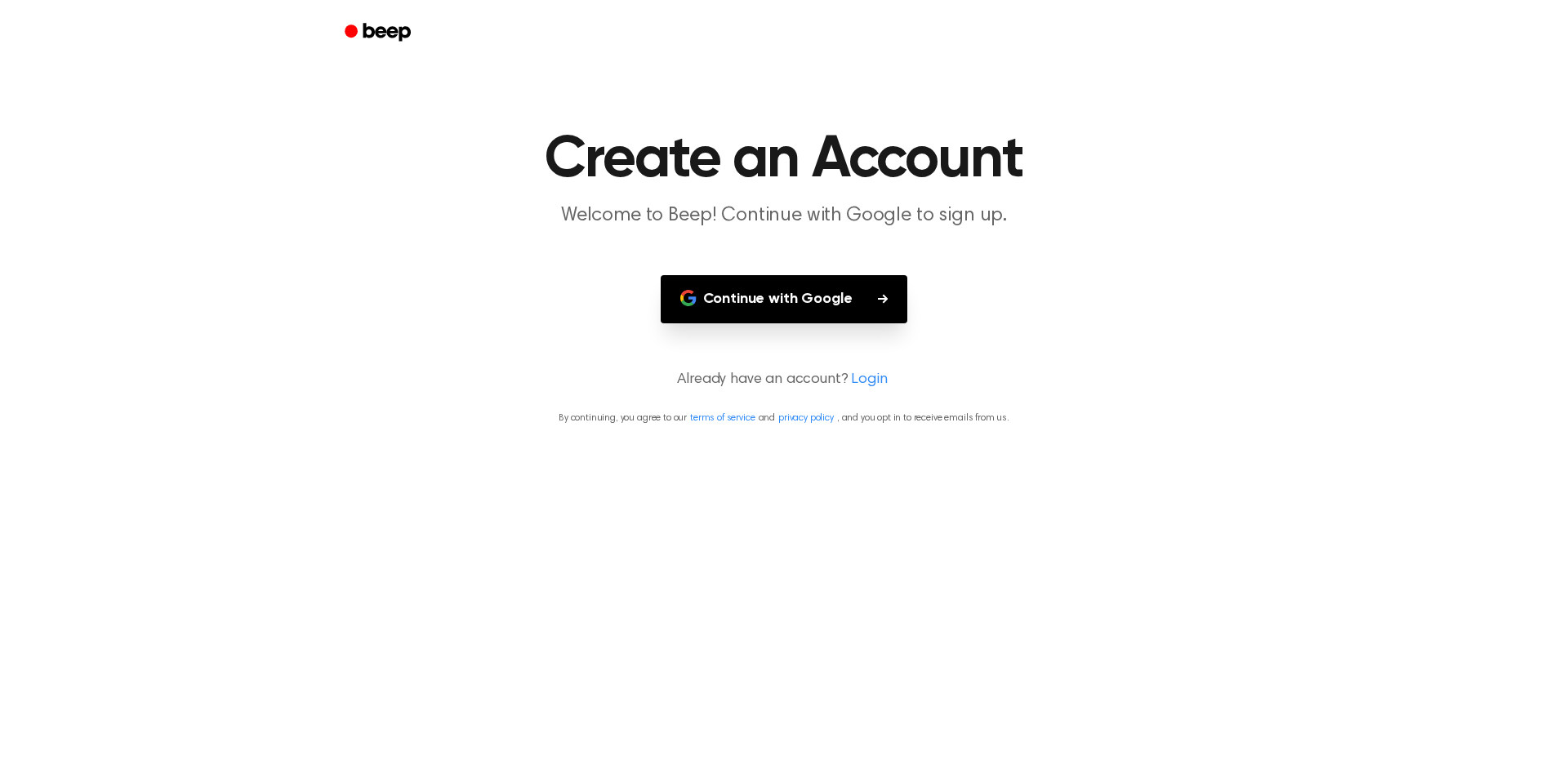
click at [812, 284] on button "Continue with Google" at bounding box center [784, 299] width 247 height 48
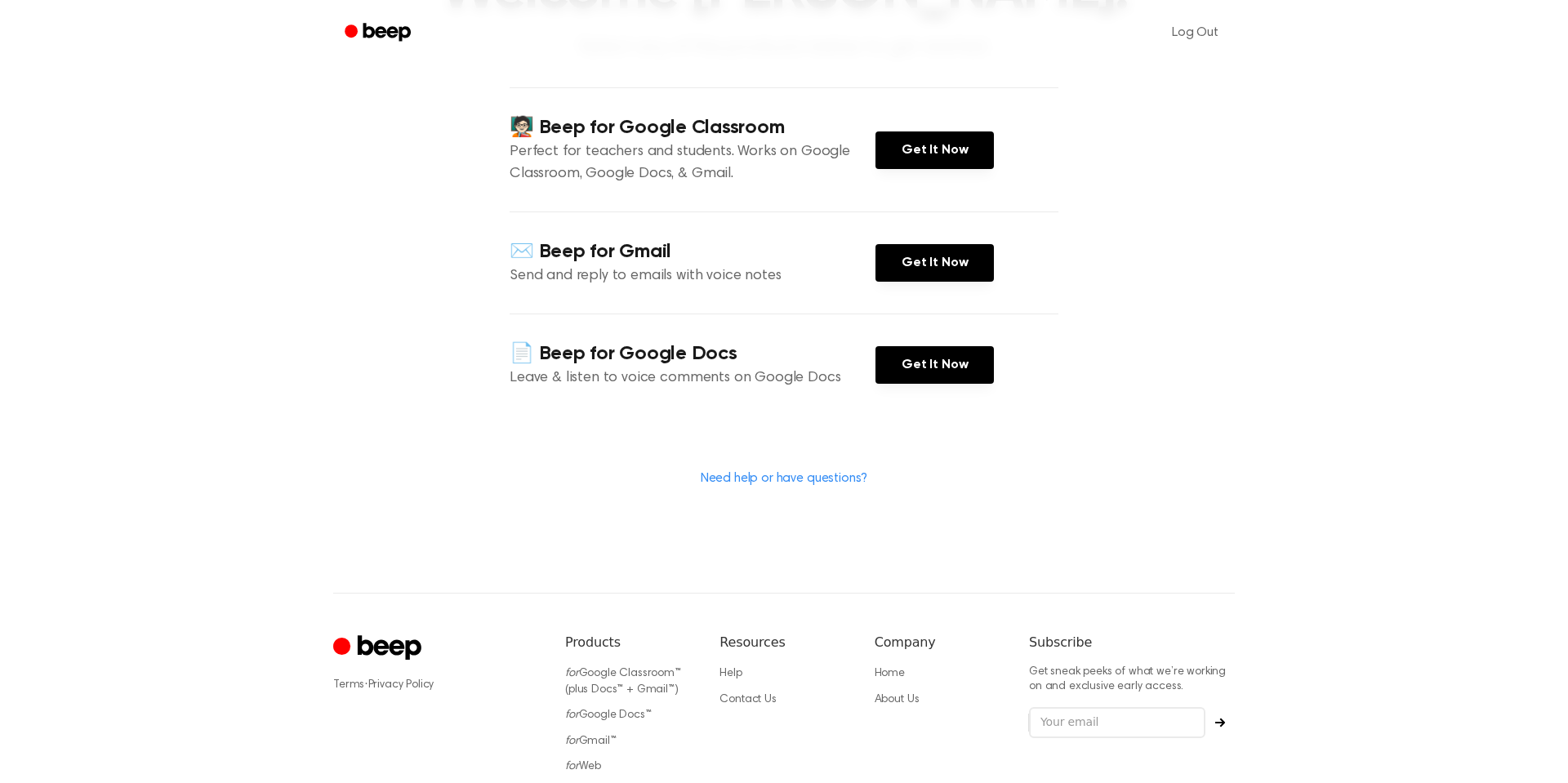
scroll to position [310, 0]
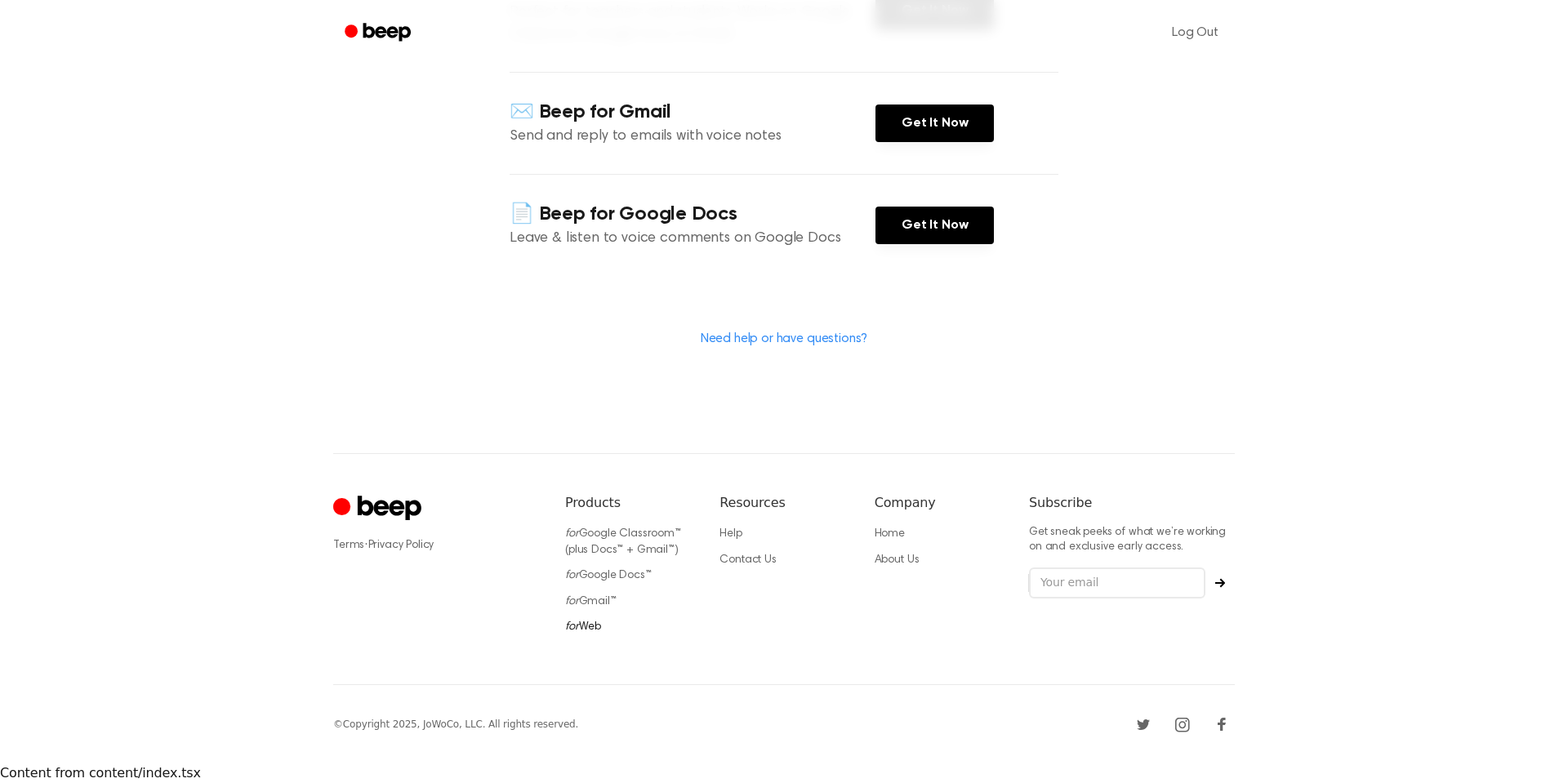
click at [592, 629] on link "for Web" at bounding box center [583, 627] width 36 height 12
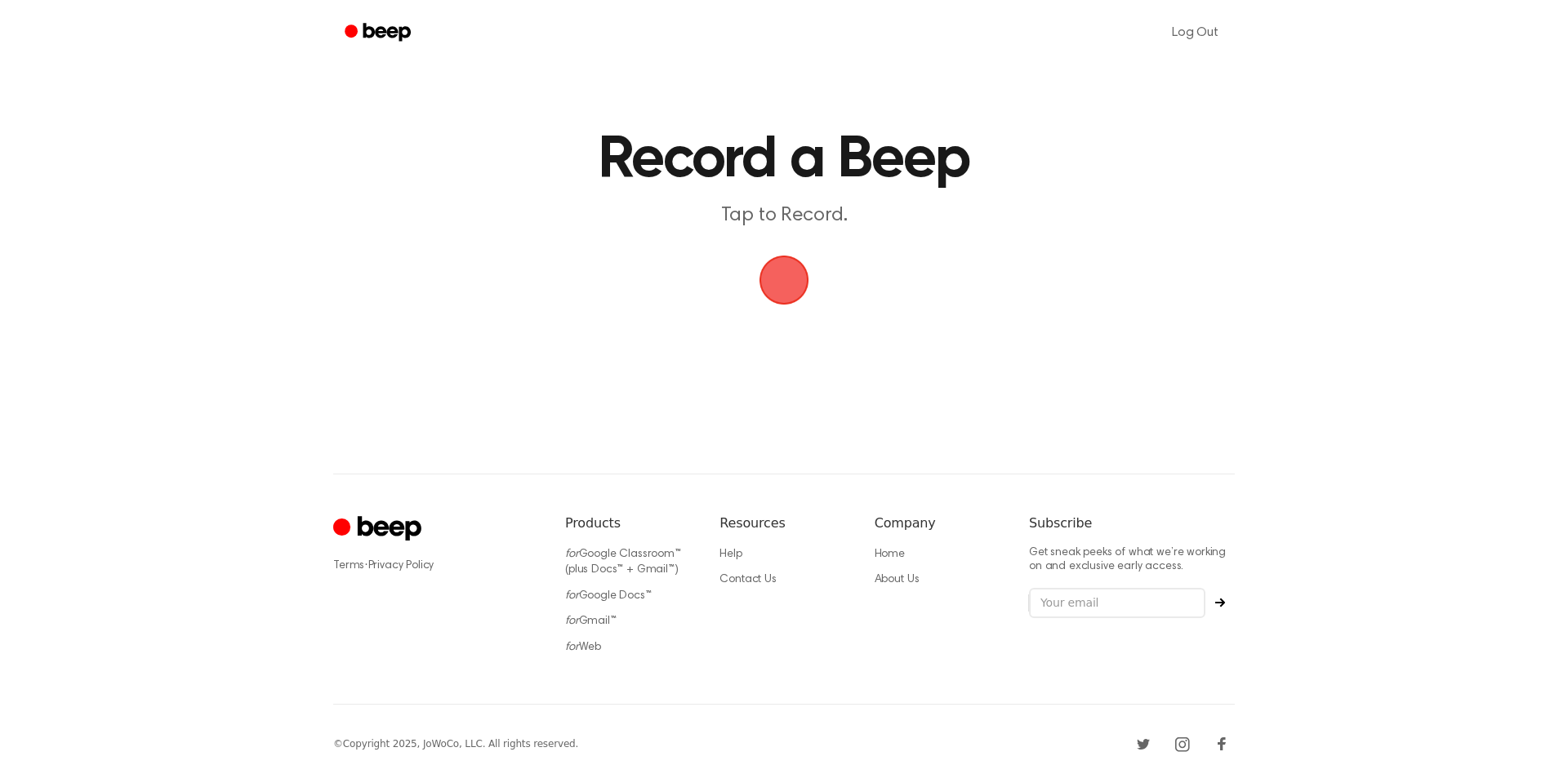
click at [778, 279] on span "button" at bounding box center [784, 280] width 46 height 46
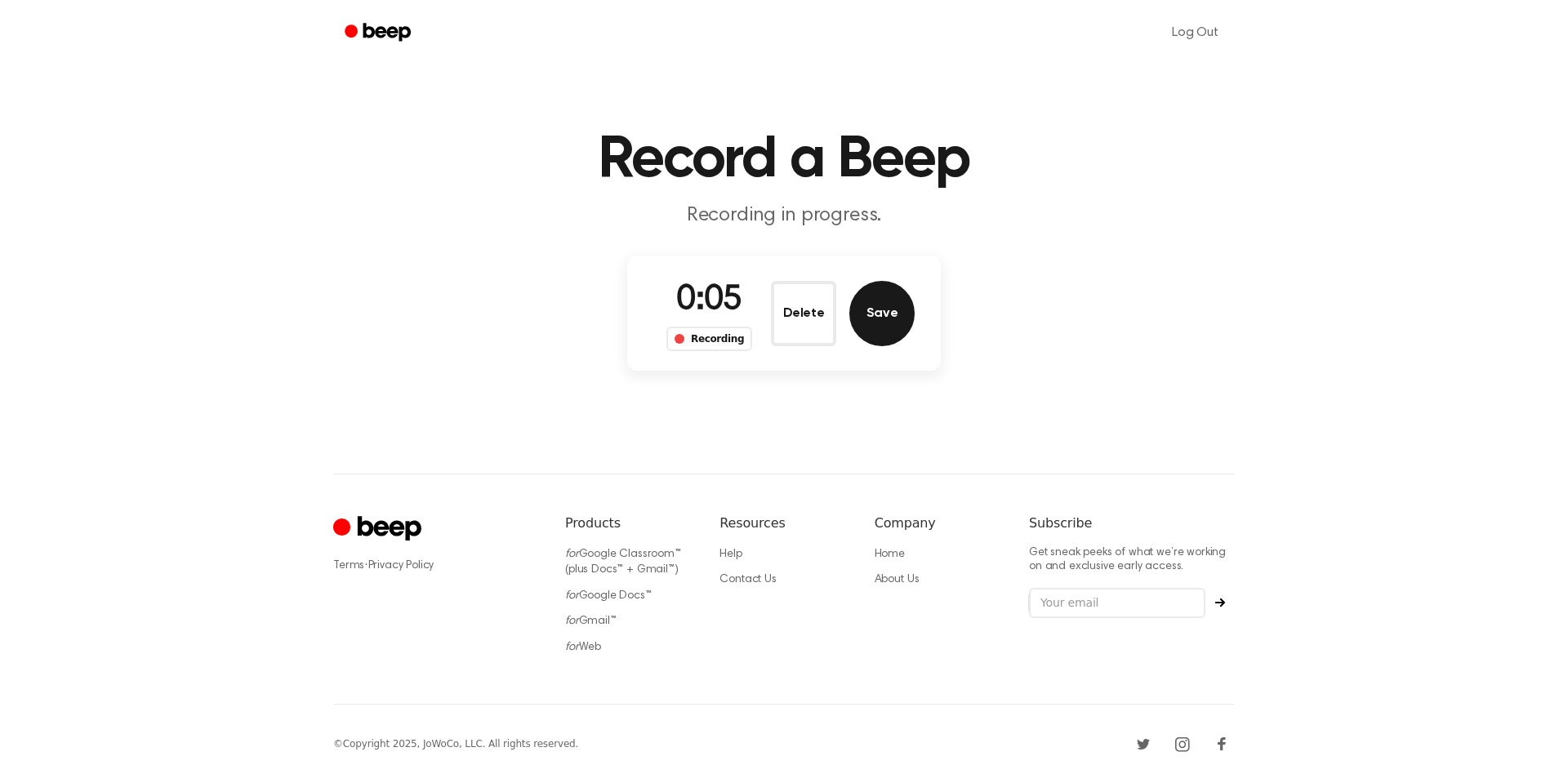
click at [879, 303] on button "Save" at bounding box center [881, 313] width 65 height 65
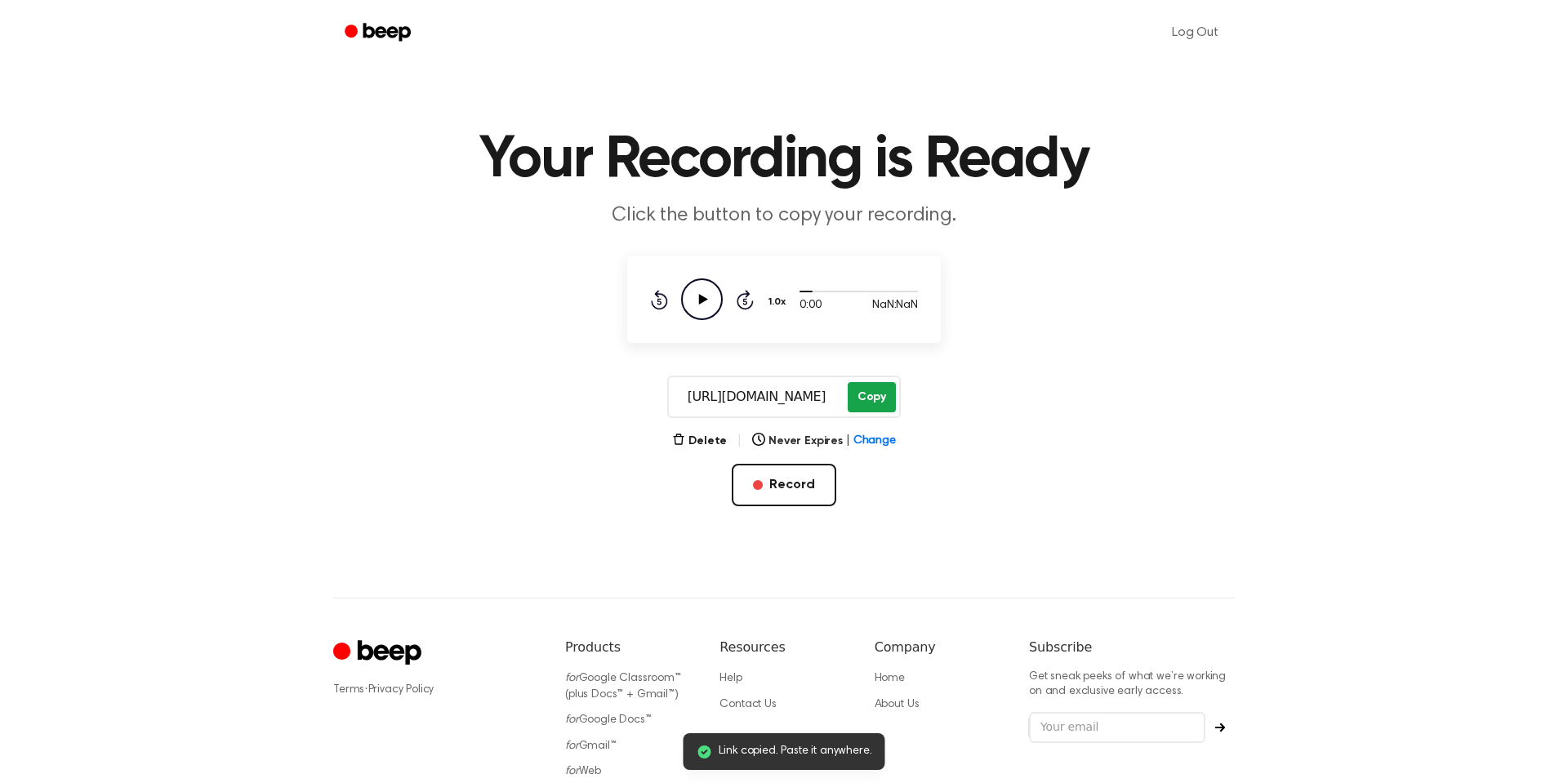
click at [863, 391] on button "Copy" at bounding box center [872, 398] width 48 height 30
